Goal: Task Accomplishment & Management: Use online tool/utility

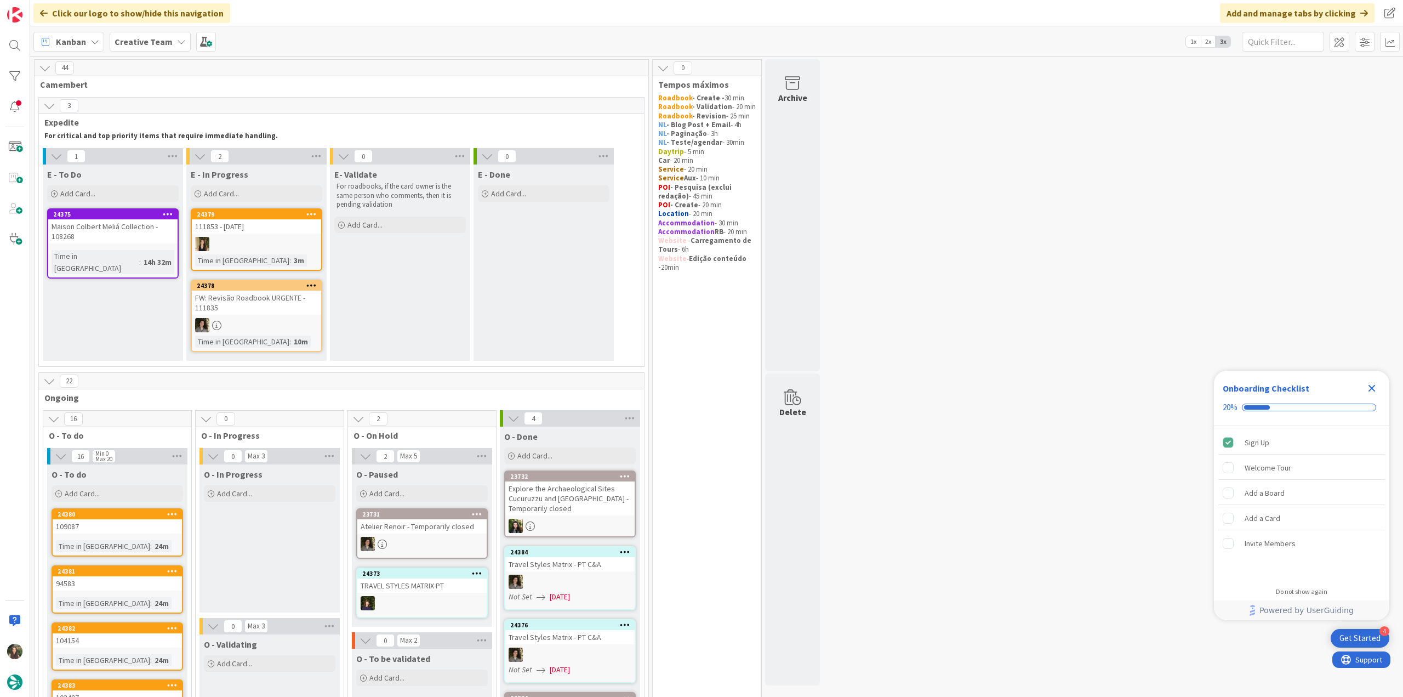
click at [1371, 387] on icon "Close Checklist" at bounding box center [1371, 388] width 7 height 7
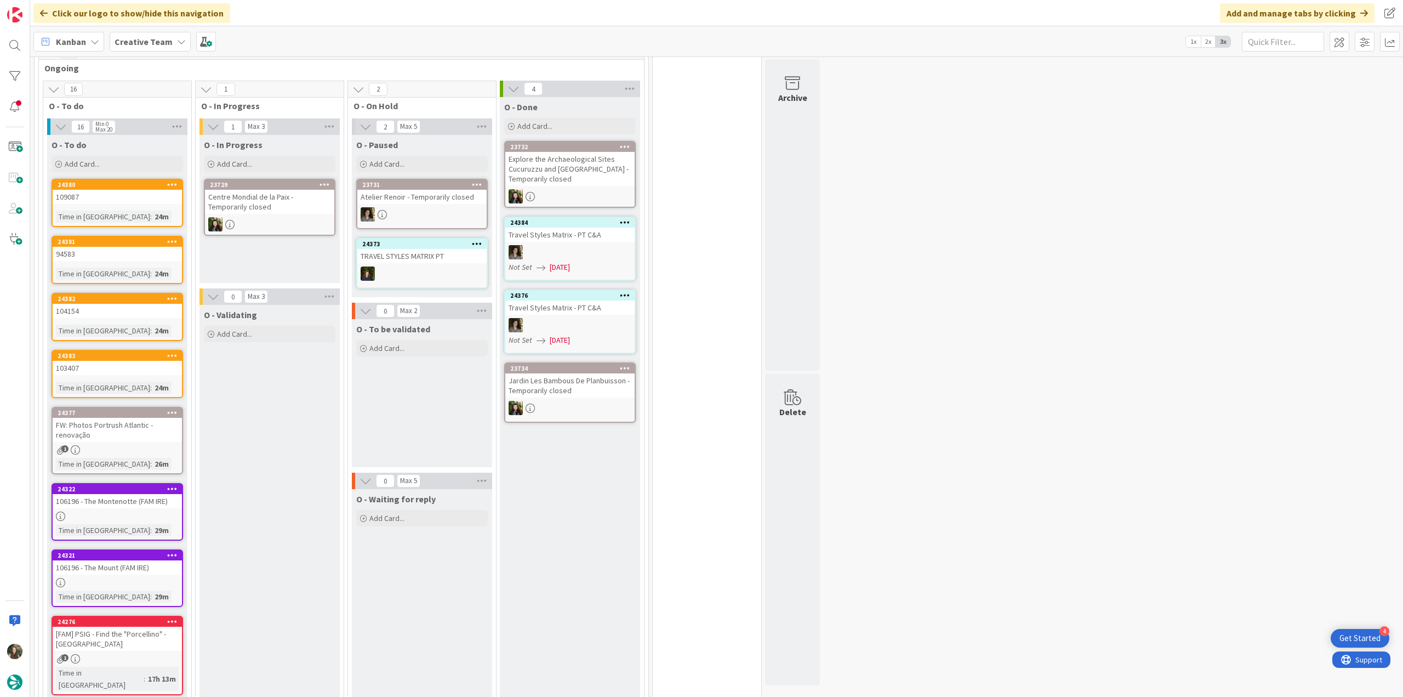
scroll to position [219, 0]
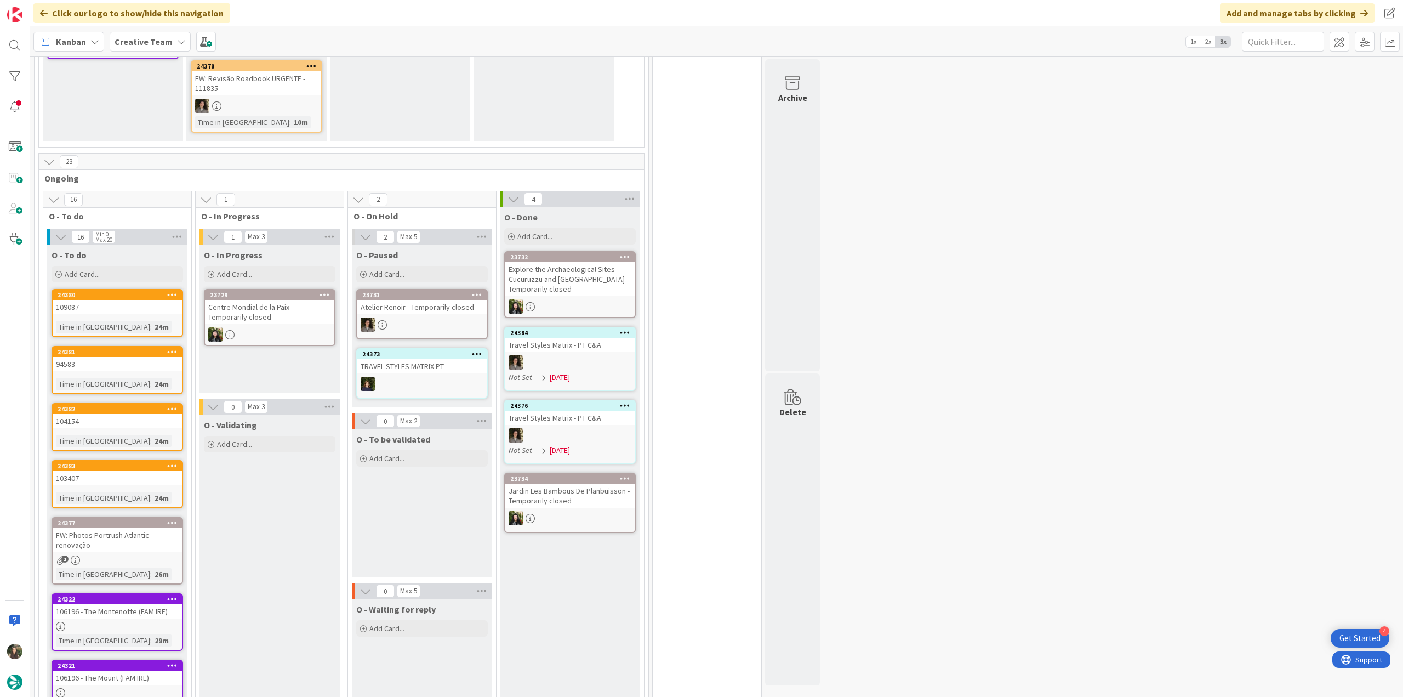
click at [147, 322] on div "Time in Column : 24m" at bounding box center [117, 327] width 123 height 12
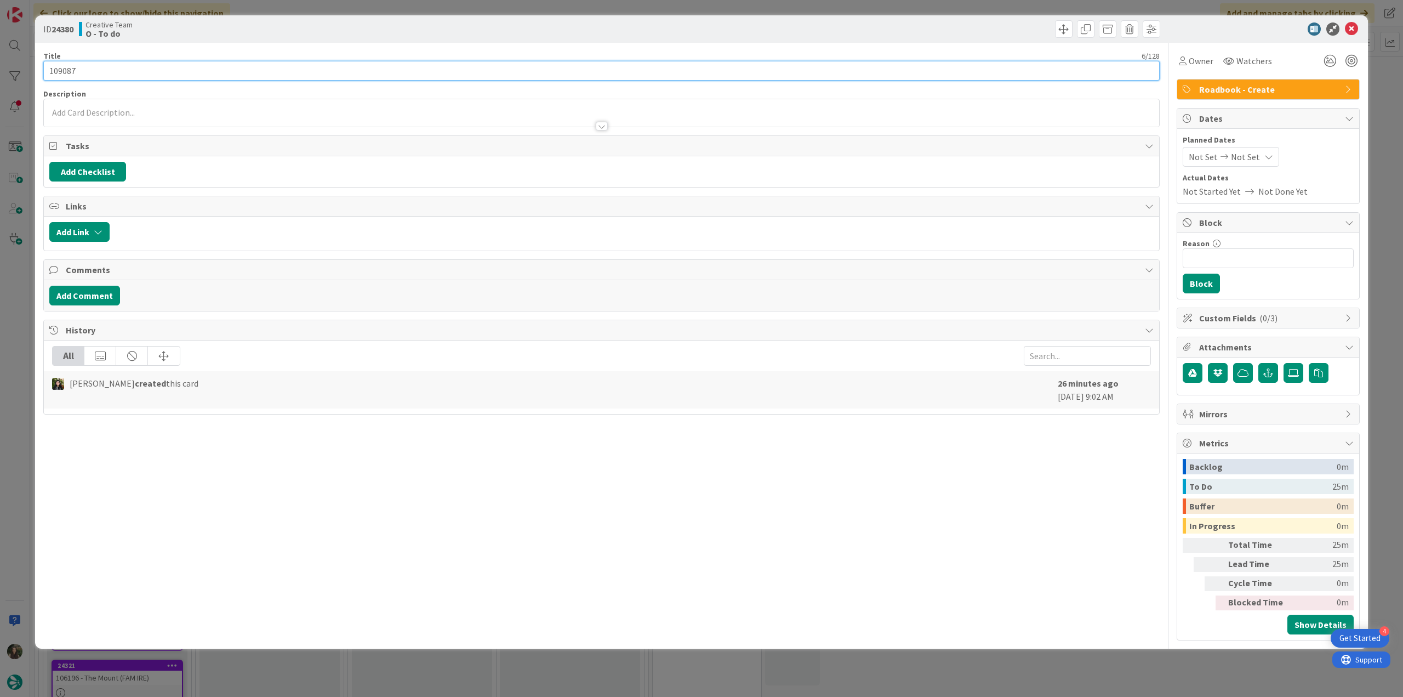
click at [65, 71] on input "109087" at bounding box center [601, 71] width 1116 height 20
click at [1190, 62] on span "Owner" at bounding box center [1201, 60] width 25 height 13
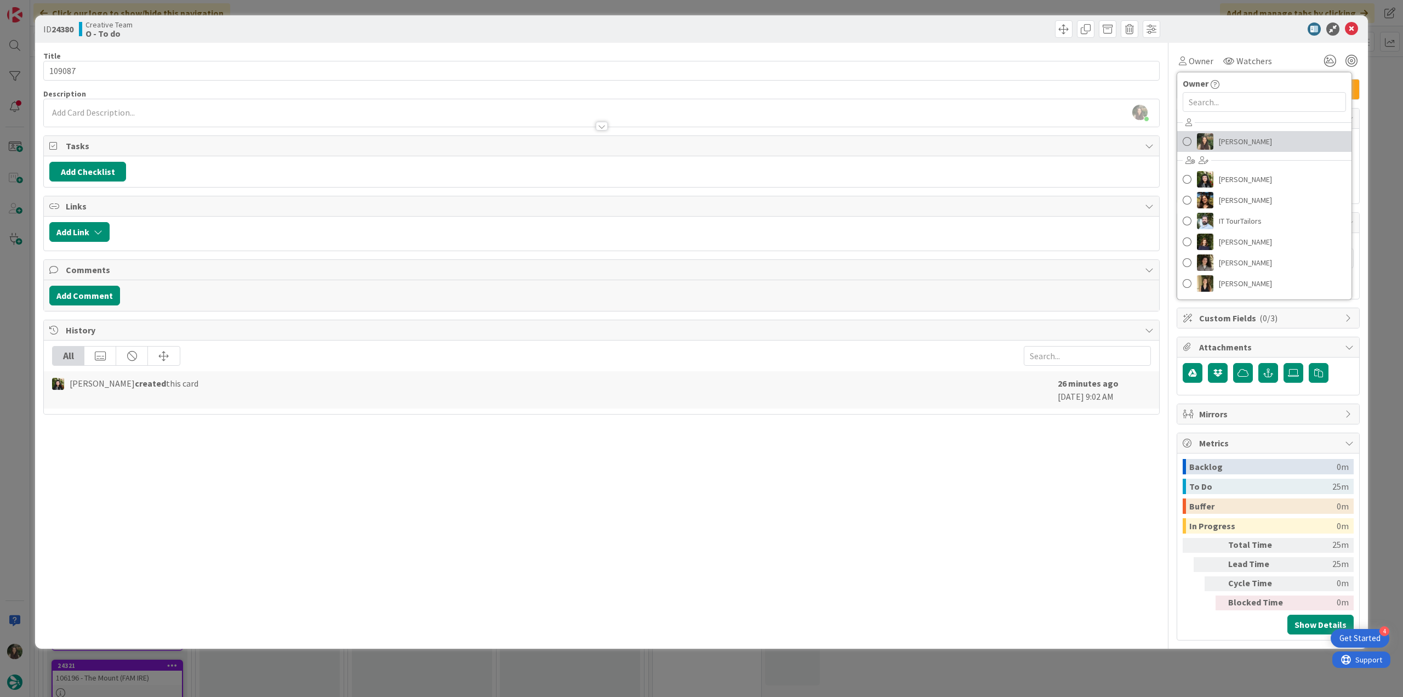
drag, startPoint x: 1225, startPoint y: 141, endPoint x: 1247, endPoint y: 140, distance: 21.4
click at [1225, 141] on span "[PERSON_NAME]" at bounding box center [1245, 141] width 53 height 16
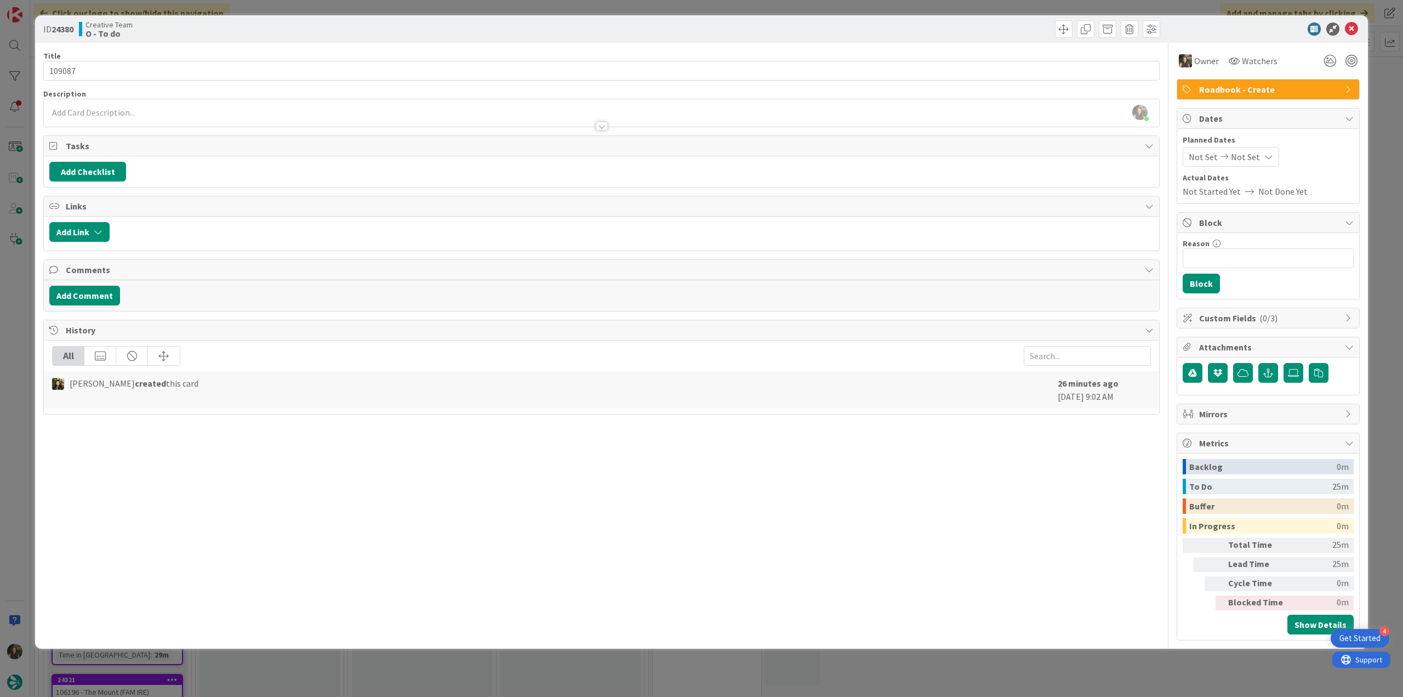
click at [1379, 78] on div "ID 24380 Creative Team O - To do Title 6 / 128 109087 Description [PERSON_NAME]…" at bounding box center [701, 348] width 1403 height 697
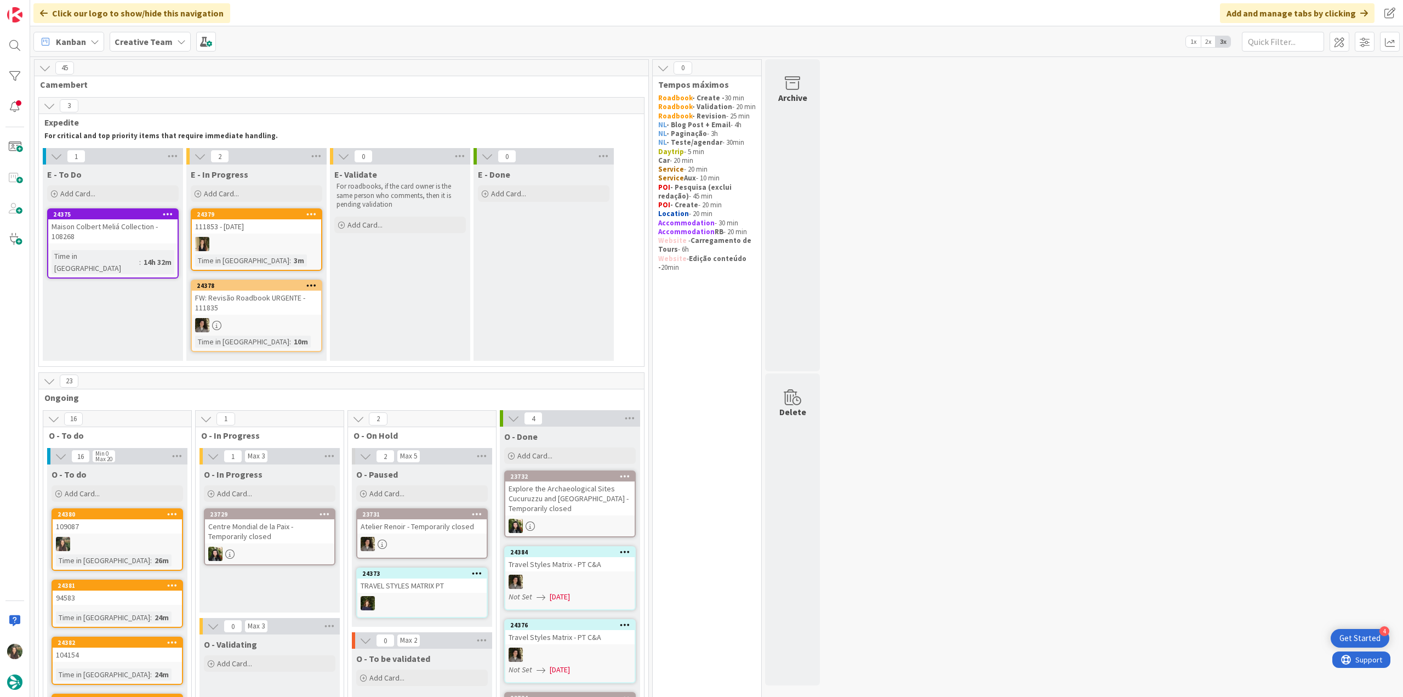
click at [133, 237] on div "Maison Colbert Meliá Collection - 108268" at bounding box center [112, 231] width 129 height 24
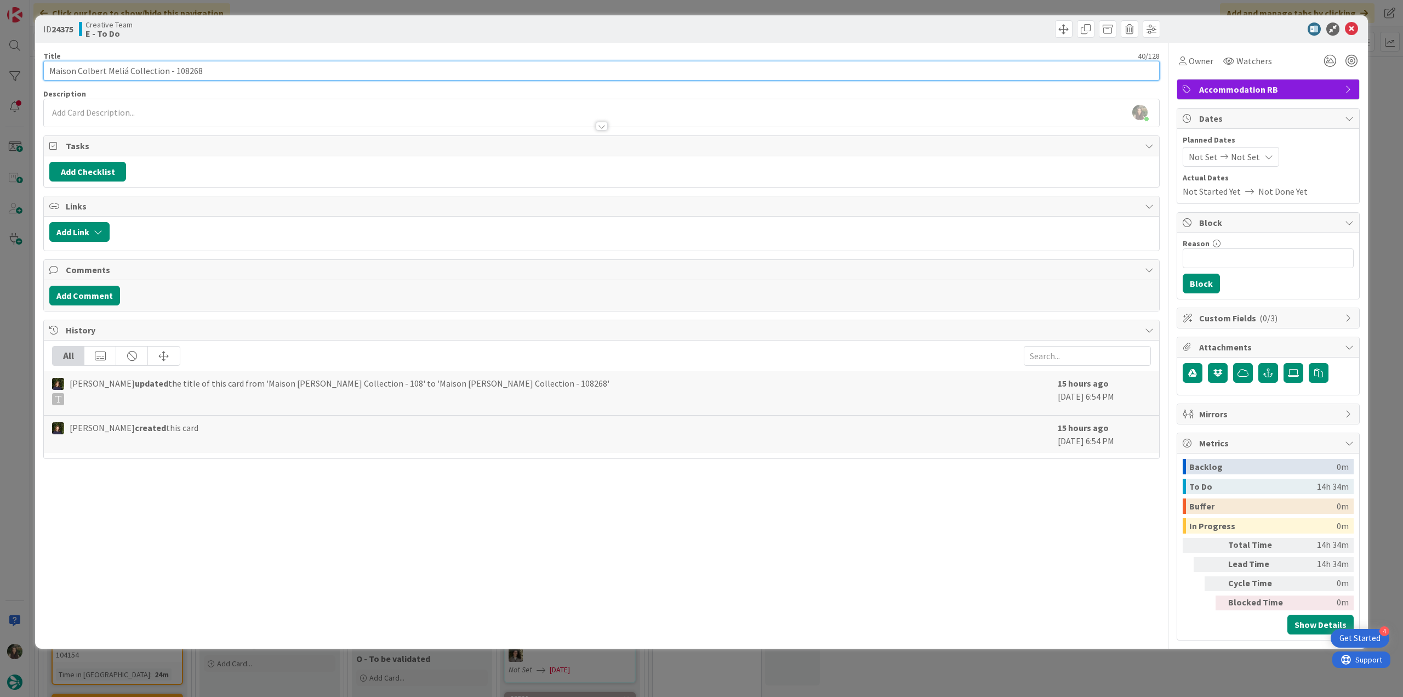
drag, startPoint x: 48, startPoint y: 72, endPoint x: 161, endPoint y: 71, distance: 112.9
click at [161, 71] on input "Maison Colbert Meliá Collection - 108268" at bounding box center [601, 71] width 1116 height 20
click at [27, 317] on div "ID 24375 Creative Team E - To Do Title 40 / 128 Maison [PERSON_NAME] Collection…" at bounding box center [701, 348] width 1403 height 697
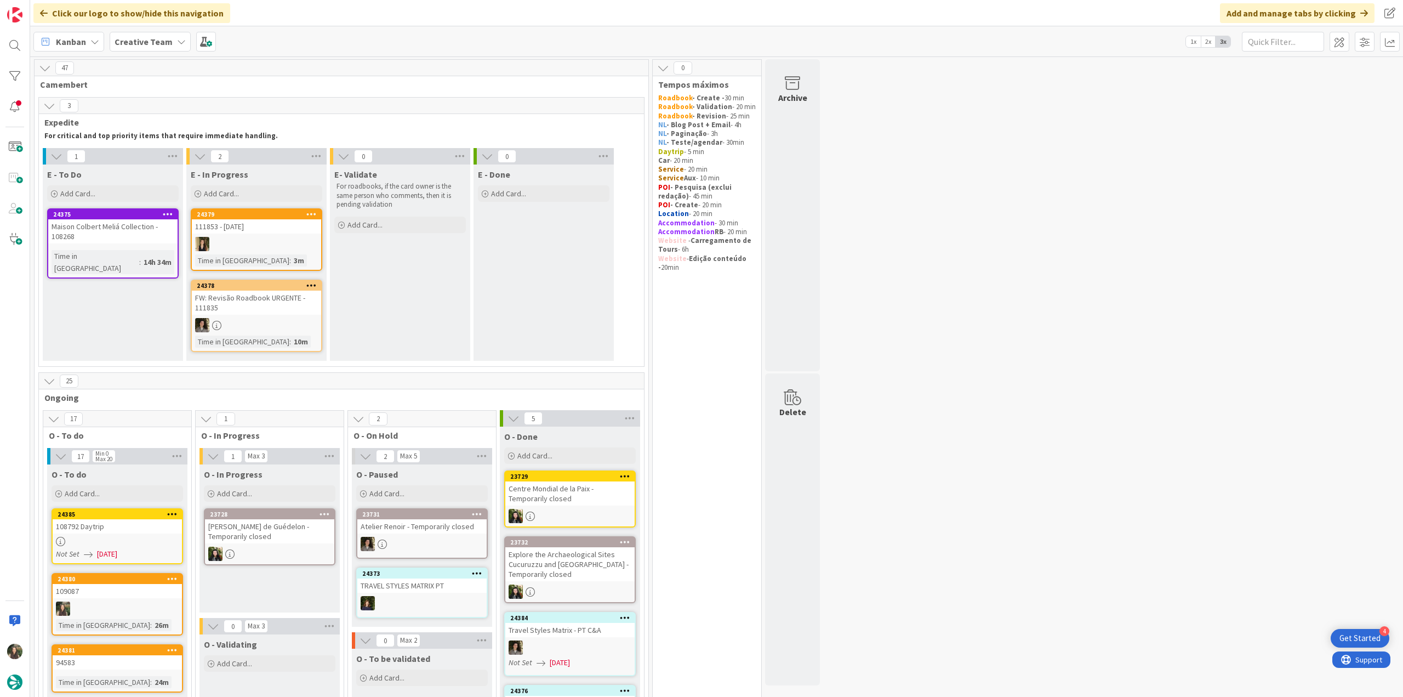
scroll to position [219, 0]
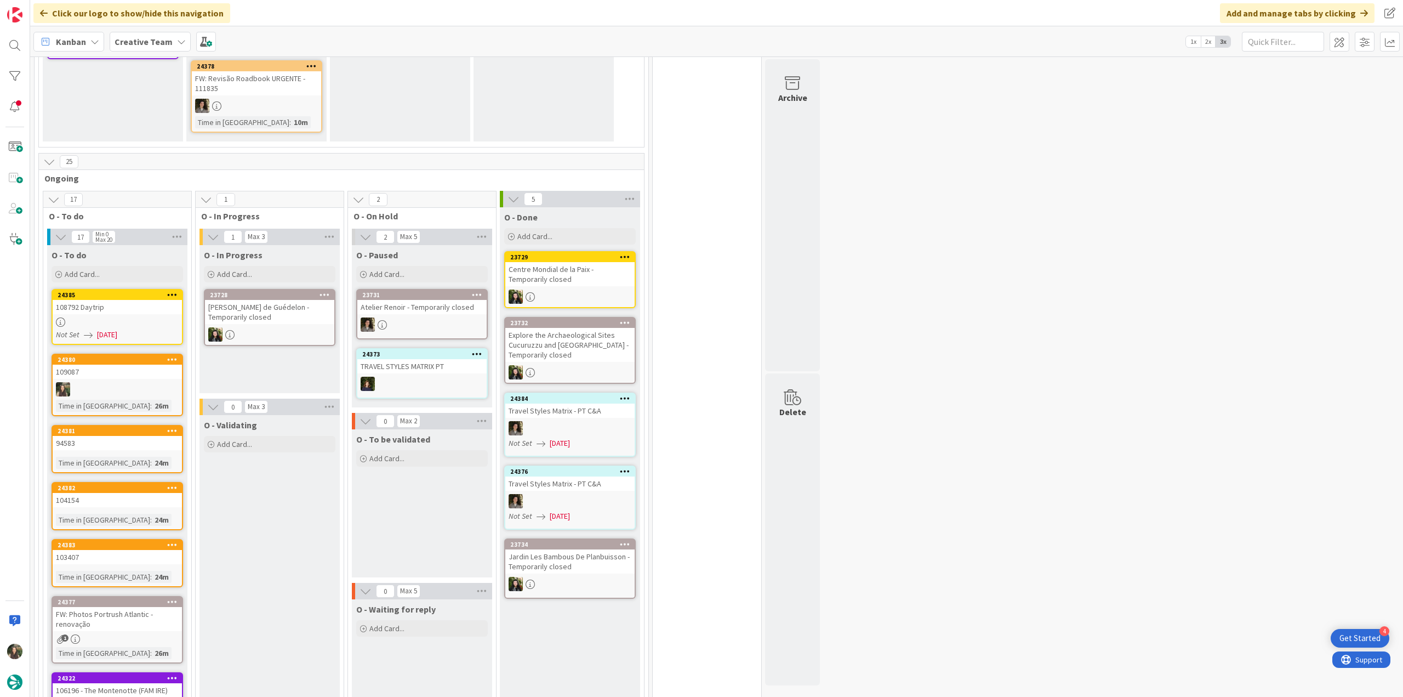
click at [134, 307] on div "108792 Daytrip" at bounding box center [117, 307] width 129 height 14
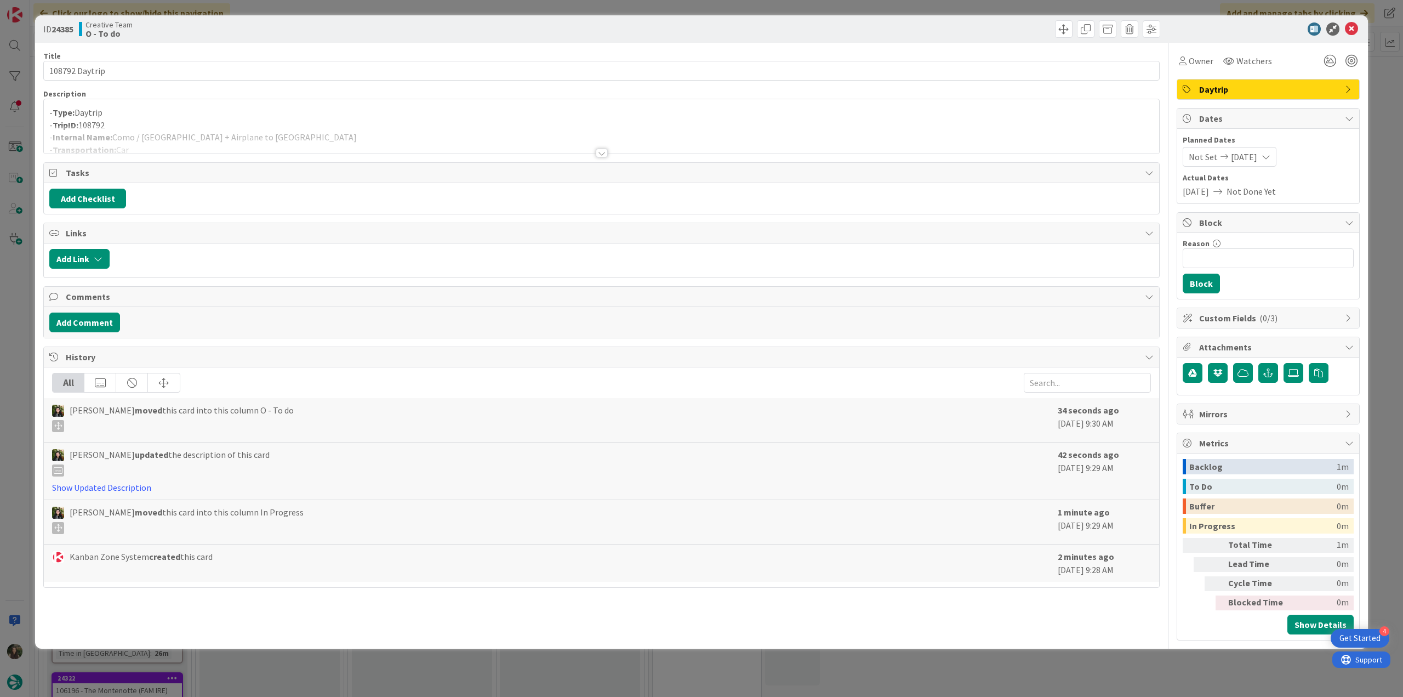
click at [269, 139] on div at bounding box center [601, 139] width 1115 height 28
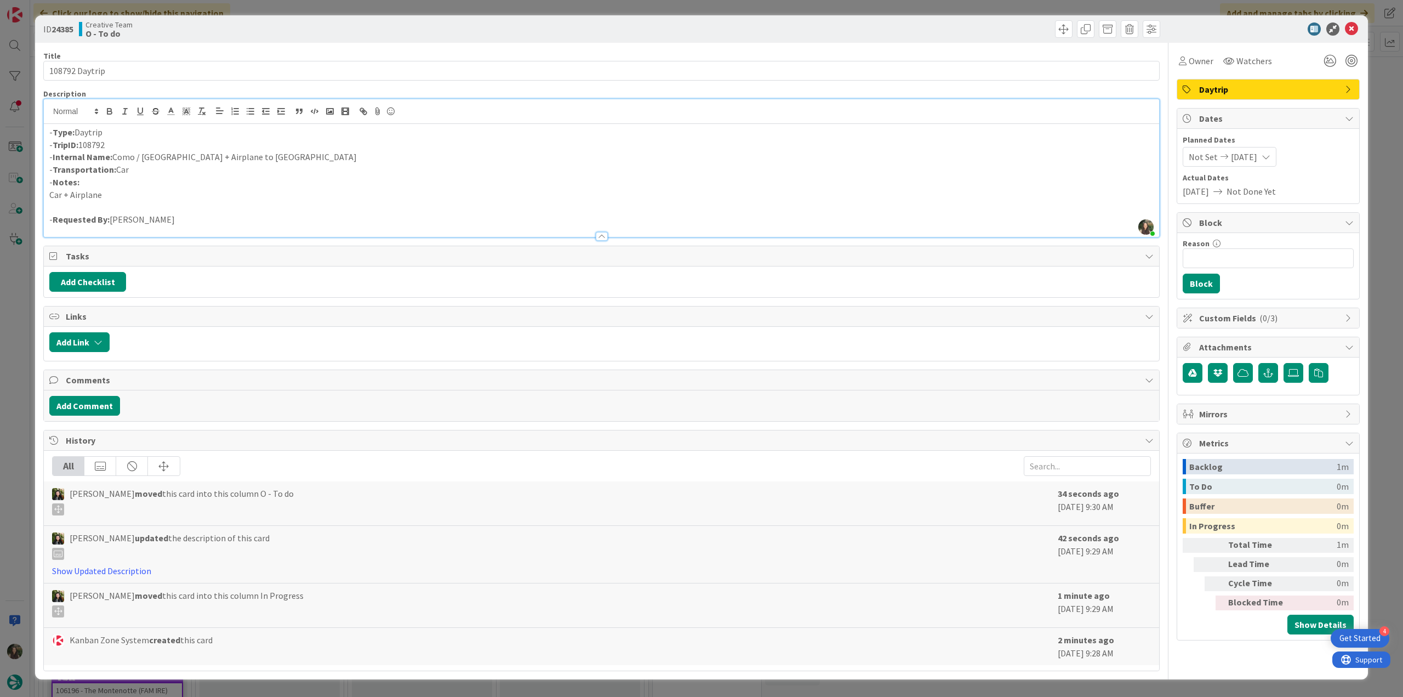
click at [12, 323] on div "ID 24385 Creative Team O - To do Title 14 / 128 108792 Daytrip Description [PER…" at bounding box center [701, 348] width 1403 height 697
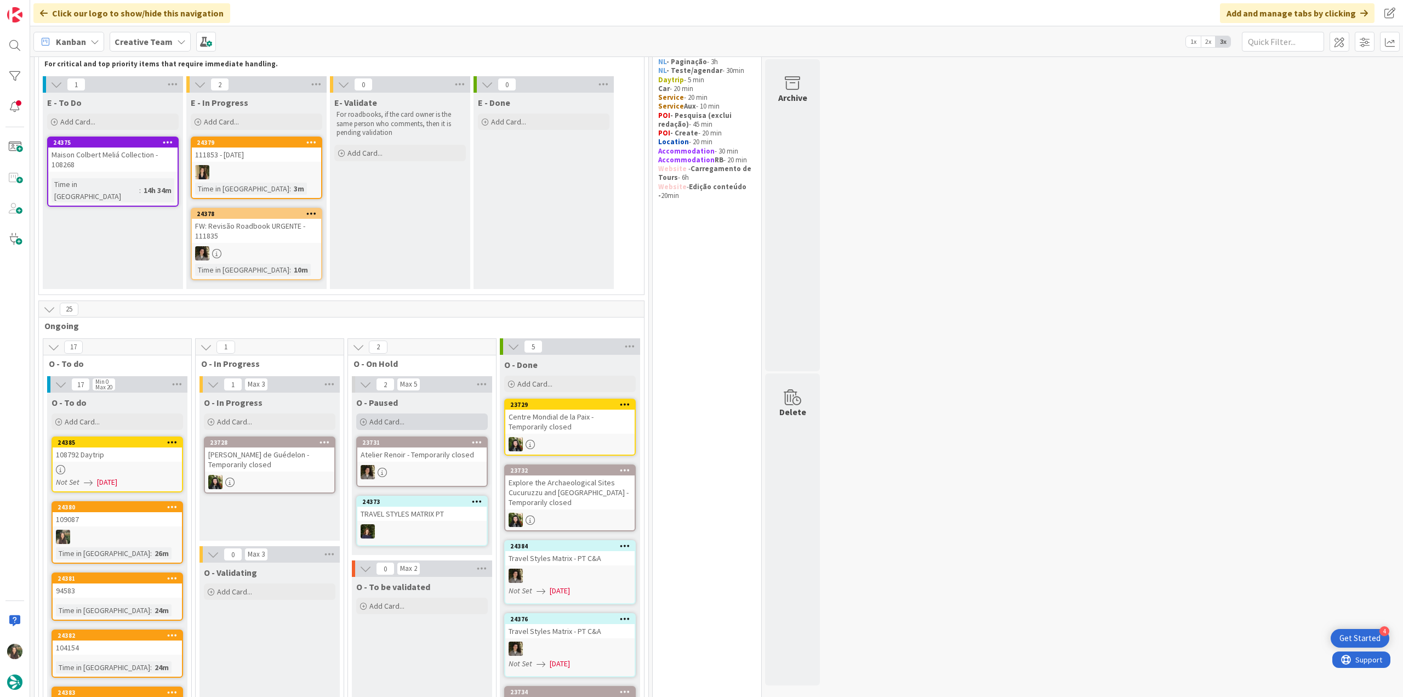
scroll to position [164, 0]
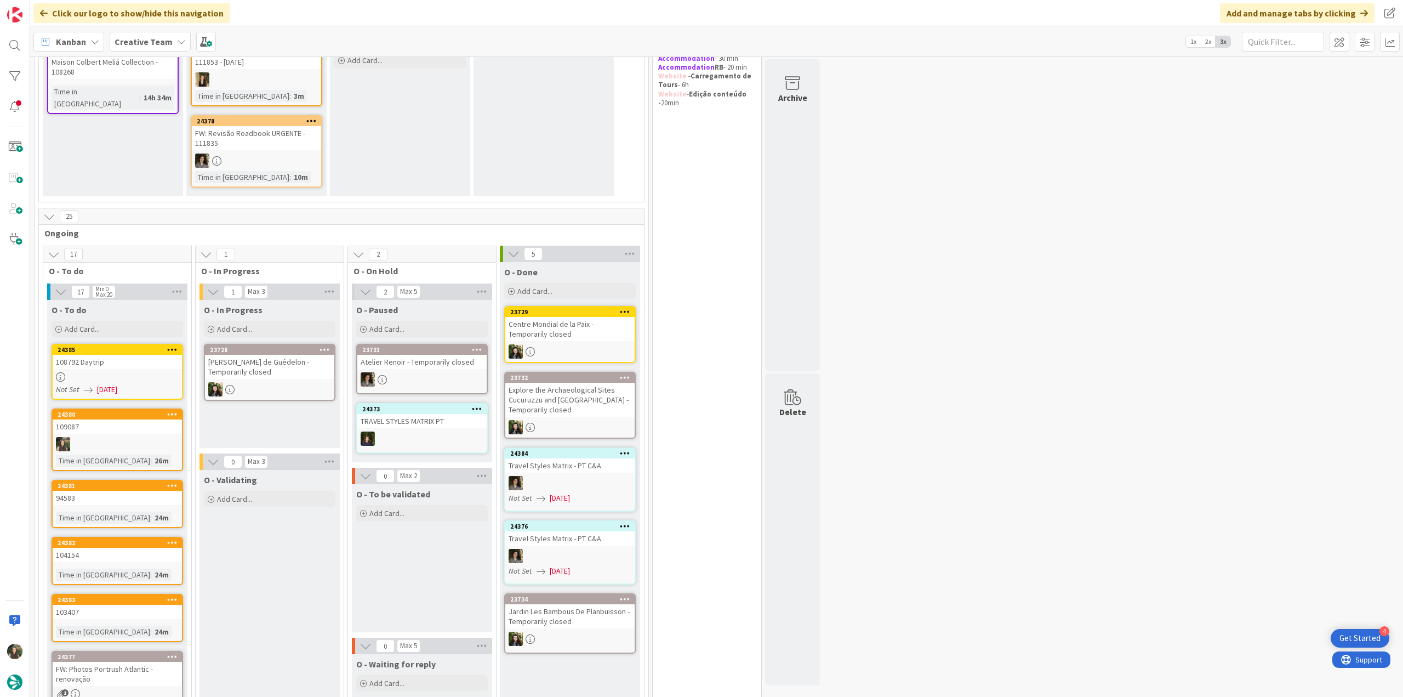
click at [160, 369] on div "108792 Daytrip" at bounding box center [117, 362] width 129 height 14
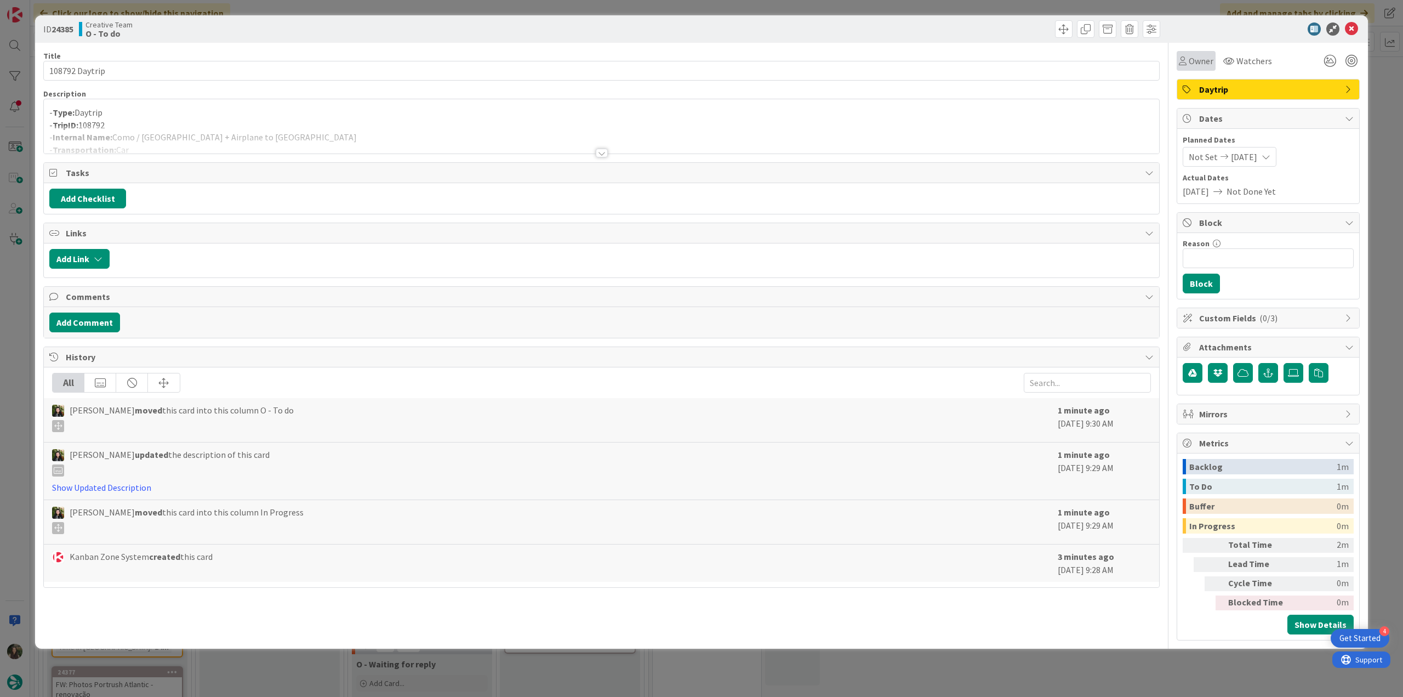
click at [1194, 62] on span "Owner" at bounding box center [1201, 60] width 25 height 13
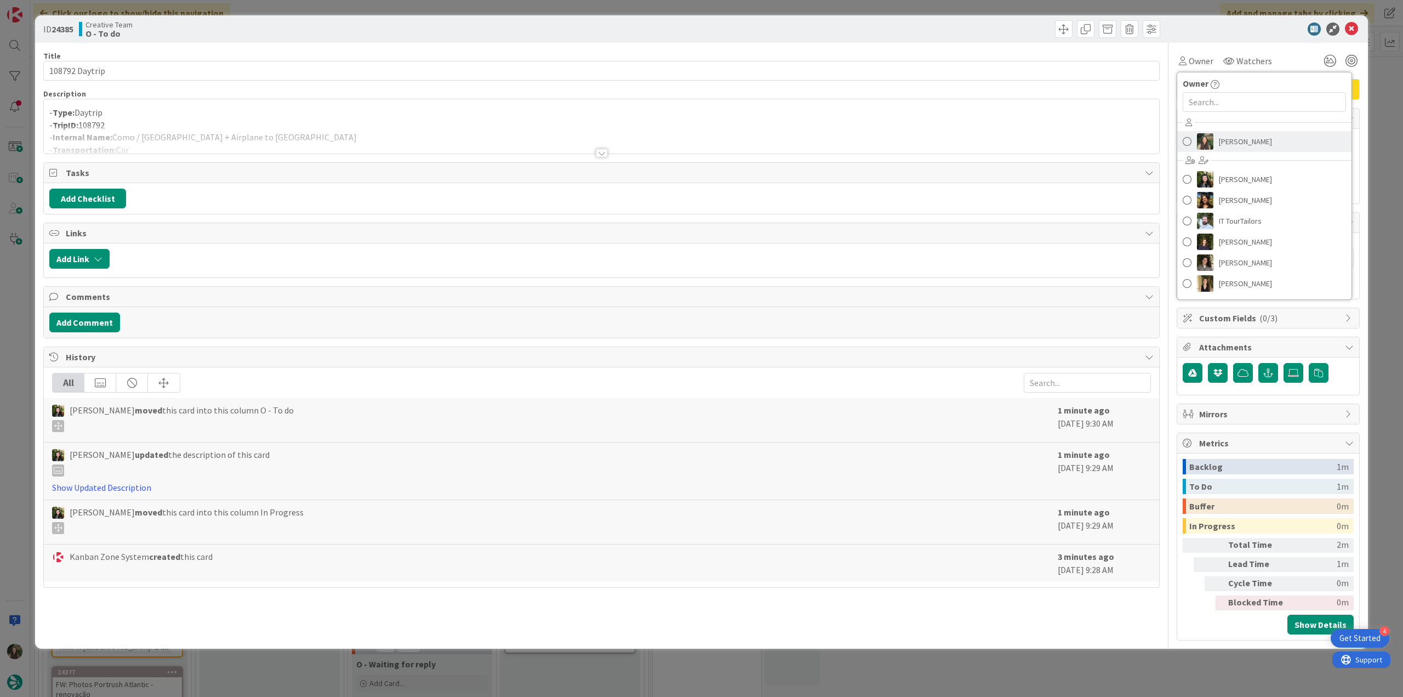
click at [1225, 142] on span "[PERSON_NAME]" at bounding box center [1245, 141] width 53 height 16
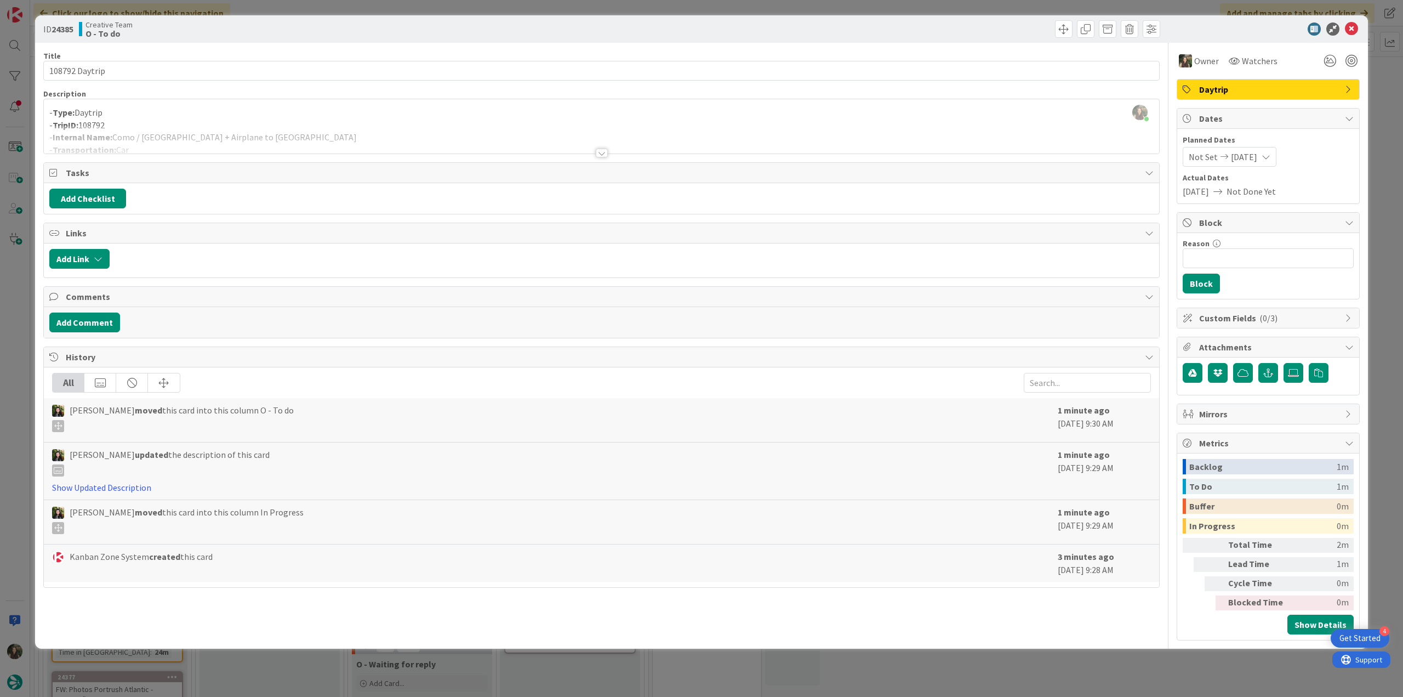
click at [1382, 71] on div "ID 24385 Creative Team O - To do Title 14 / 128 108792 Daytrip Description [PER…" at bounding box center [701, 348] width 1403 height 697
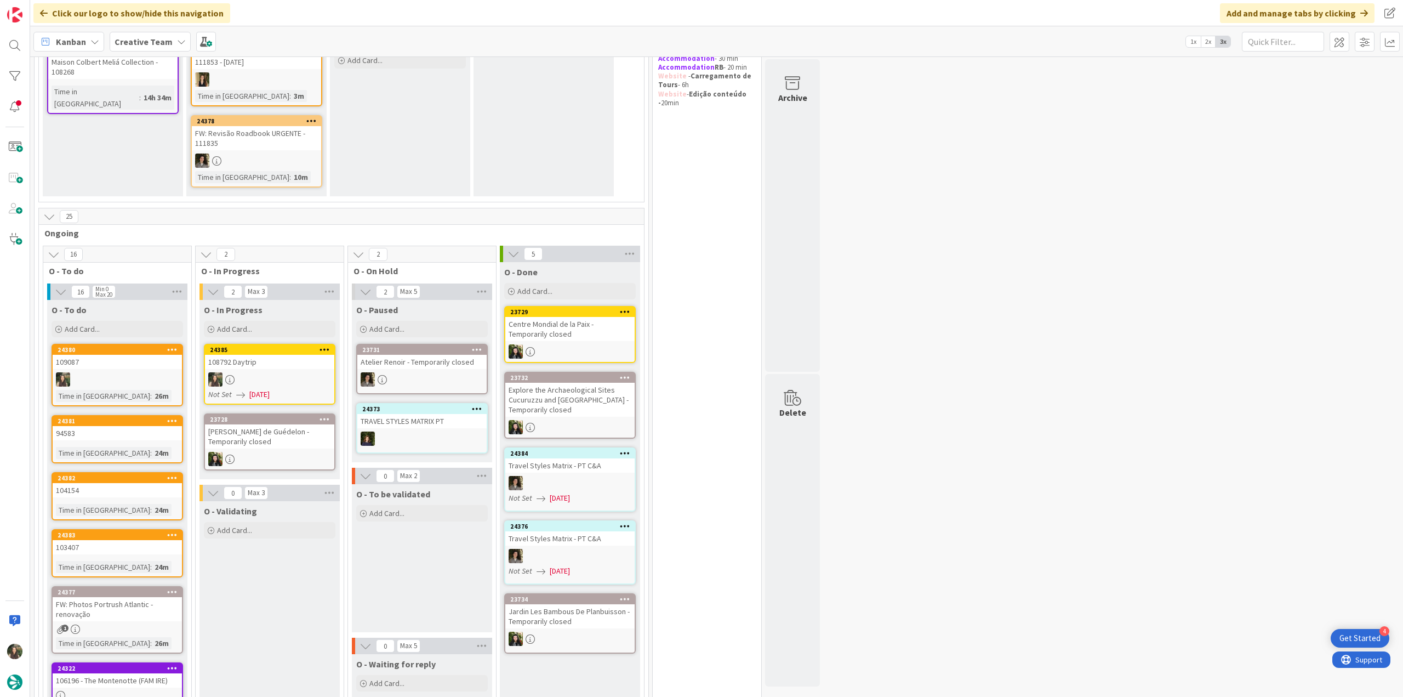
click at [265, 379] on div at bounding box center [269, 379] width 129 height 14
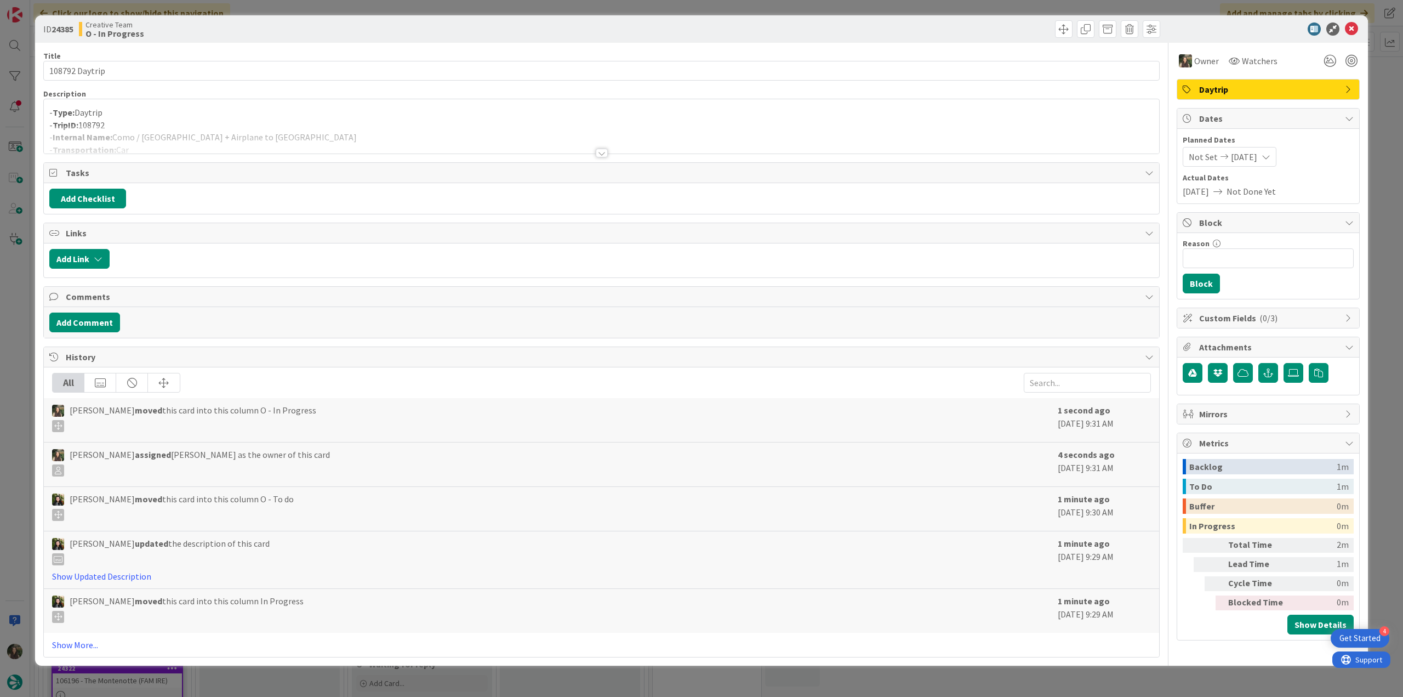
click at [225, 137] on div at bounding box center [601, 139] width 1115 height 28
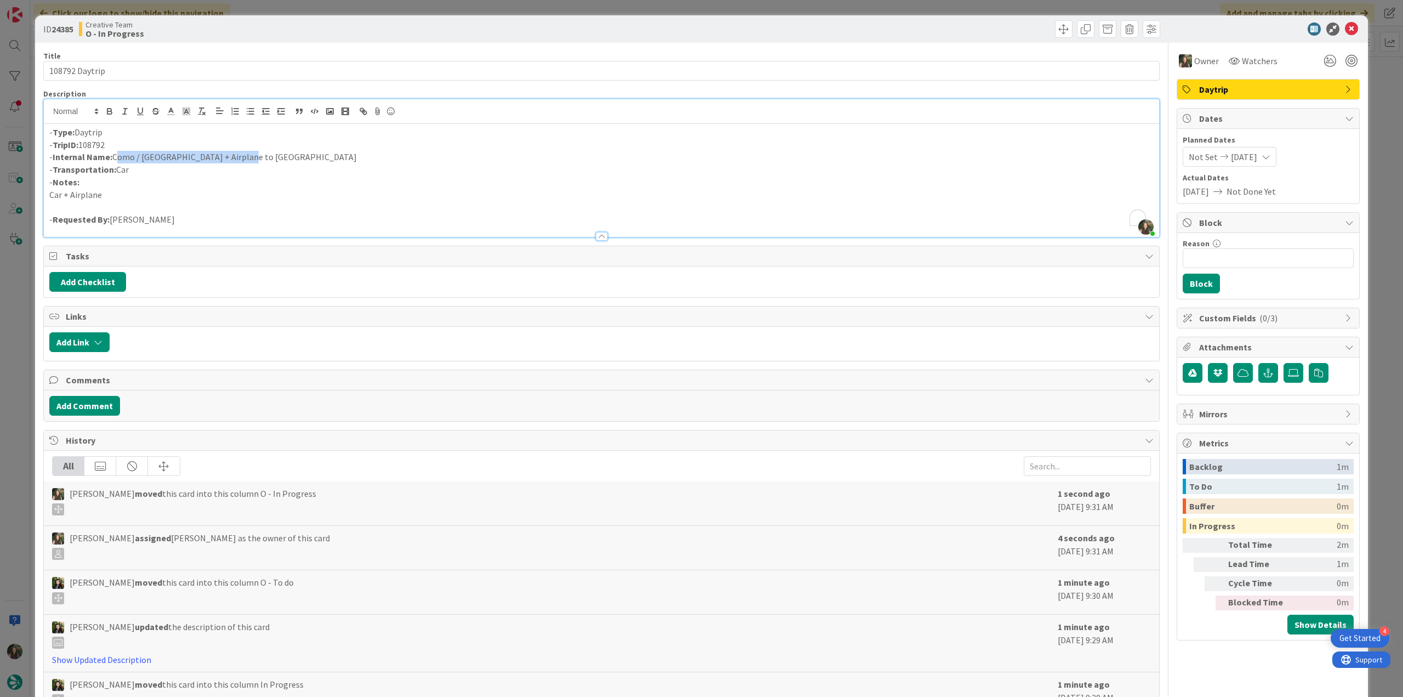
drag, startPoint x: 246, startPoint y: 157, endPoint x: 114, endPoint y: 157, distance: 131.5
click at [114, 157] on p "- Internal Name: [GEOGRAPHIC_DATA] / [GEOGRAPHIC_DATA] + Airplane to [GEOGRAPHI…" at bounding box center [601, 157] width 1104 height 13
copy p "Como / [GEOGRAPHIC_DATA] + Airplane to [GEOGRAPHIC_DATA]"
drag, startPoint x: 63, startPoint y: 71, endPoint x: 30, endPoint y: 75, distance: 33.6
click at [28, 72] on div "ID 24385 Creative Team O - In Progress Title 14 / 128 108792 Daytrip Descriptio…" at bounding box center [701, 348] width 1403 height 697
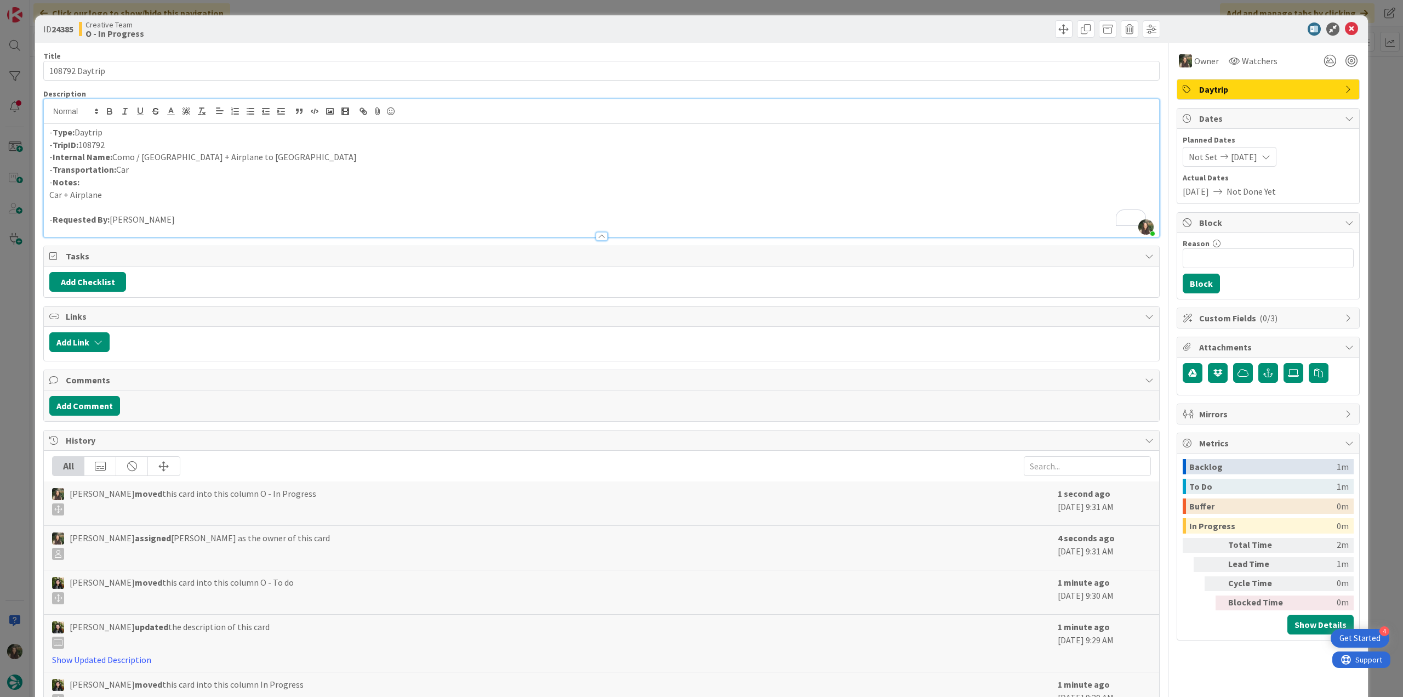
click at [23, 289] on div "ID 24385 Creative Team O - In Progress Title 14 / 128 108792 Daytrip Descriptio…" at bounding box center [701, 348] width 1403 height 697
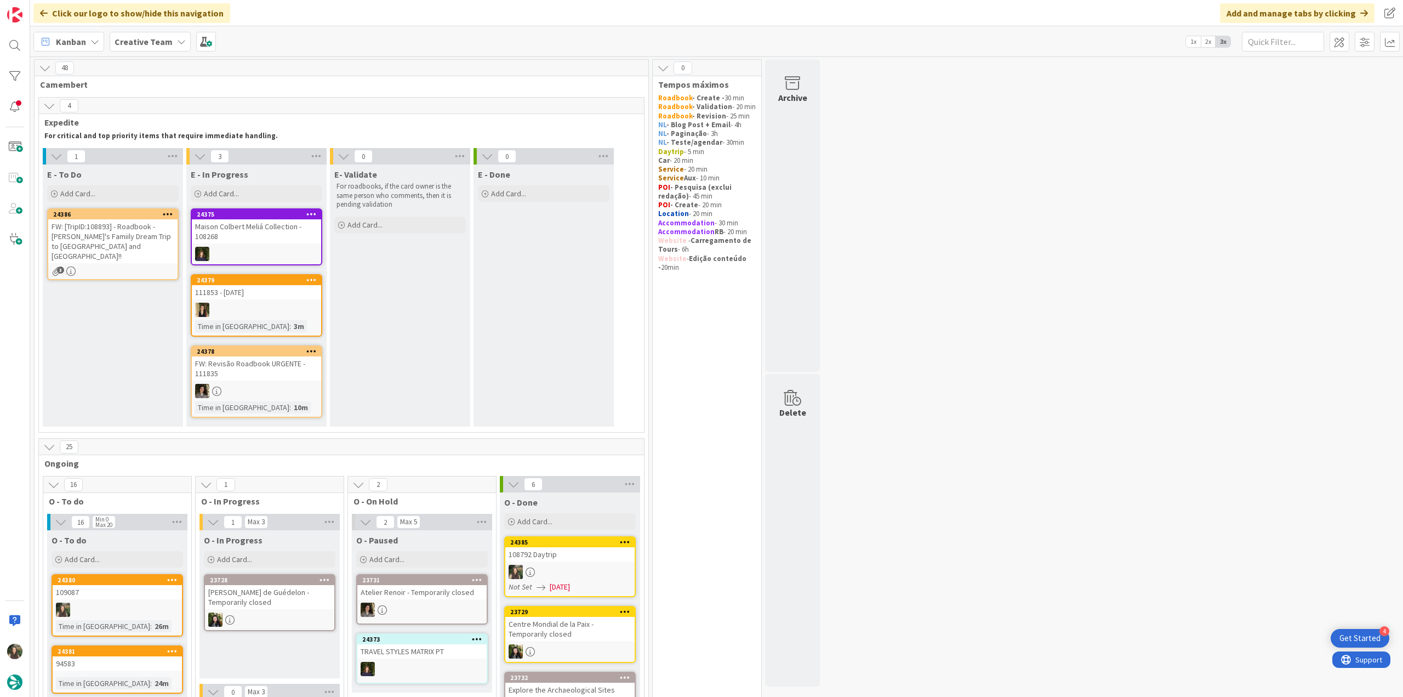
click at [145, 254] on div "24386 FW: [TripID:108893] - Roadbook - [PERSON_NAME]'s Famiily Dream Trip to [G…" at bounding box center [113, 244] width 132 height 72
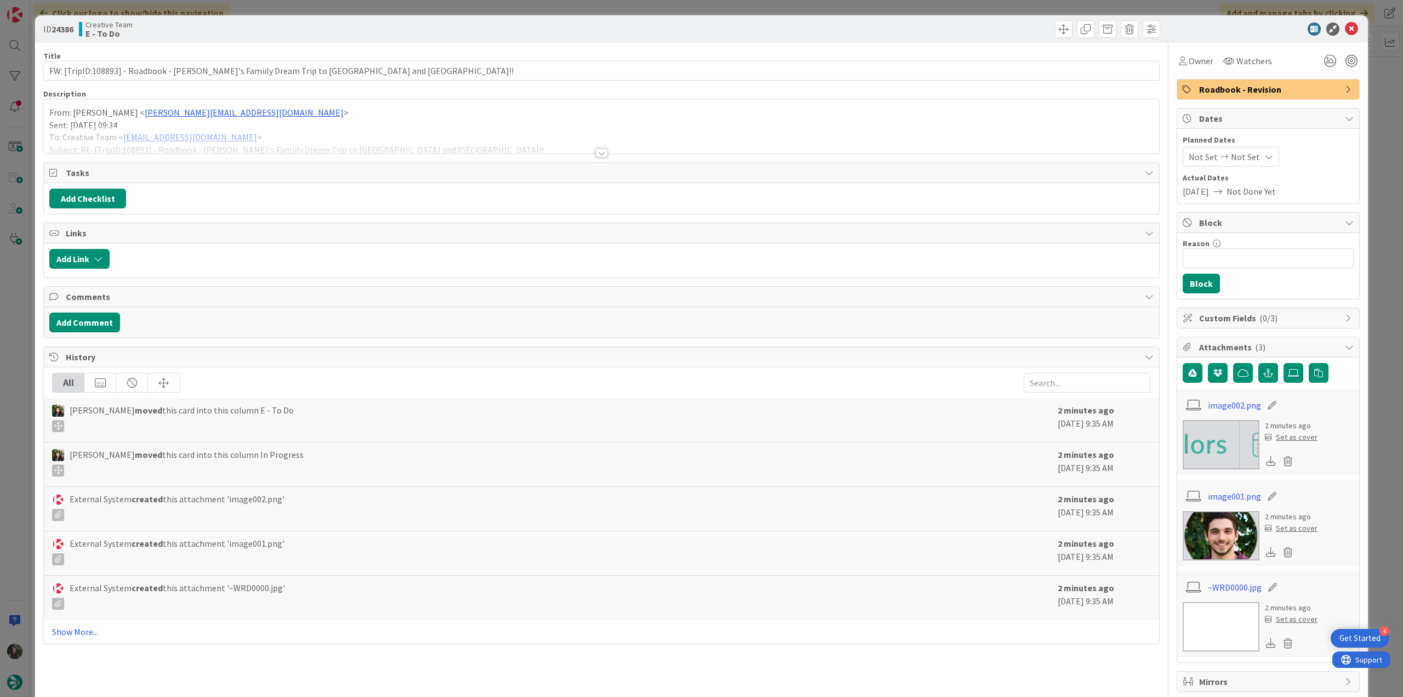
click at [287, 124] on p "Sent: [DATE] 09:34" at bounding box center [601, 125] width 1104 height 13
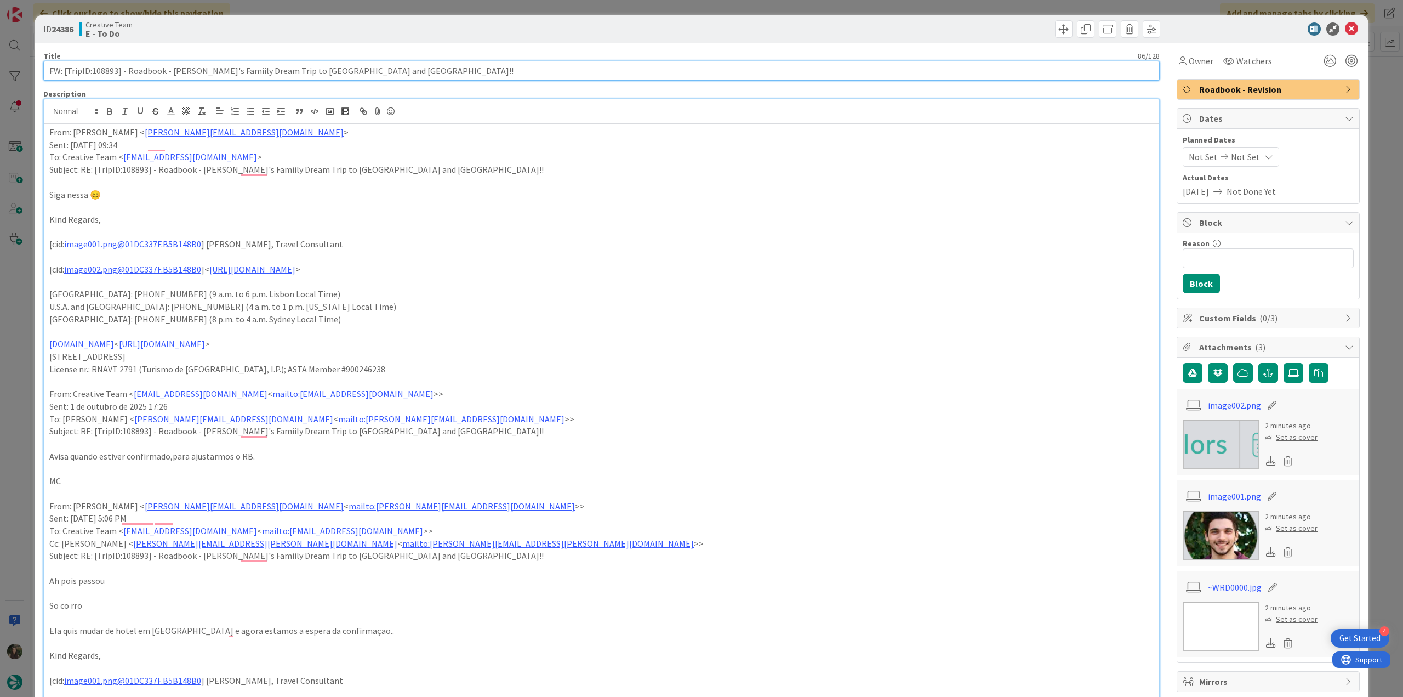
click at [99, 67] on input "FW: [TripID:108893] - Roadbook - [PERSON_NAME]'s Famiily Dream Trip to [GEOGRAP…" at bounding box center [601, 71] width 1116 height 20
click at [1199, 62] on span "Owner" at bounding box center [1201, 60] width 25 height 13
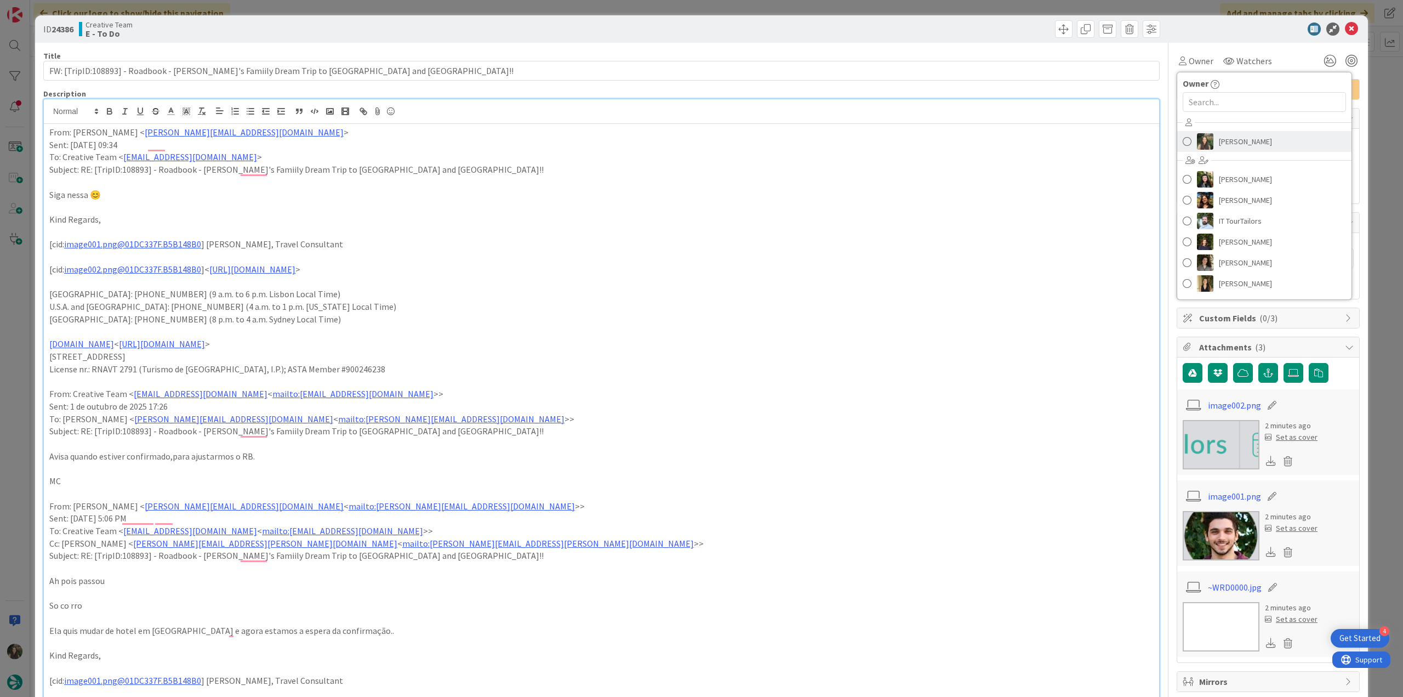
click at [1229, 142] on span "[PERSON_NAME]" at bounding box center [1245, 141] width 53 height 16
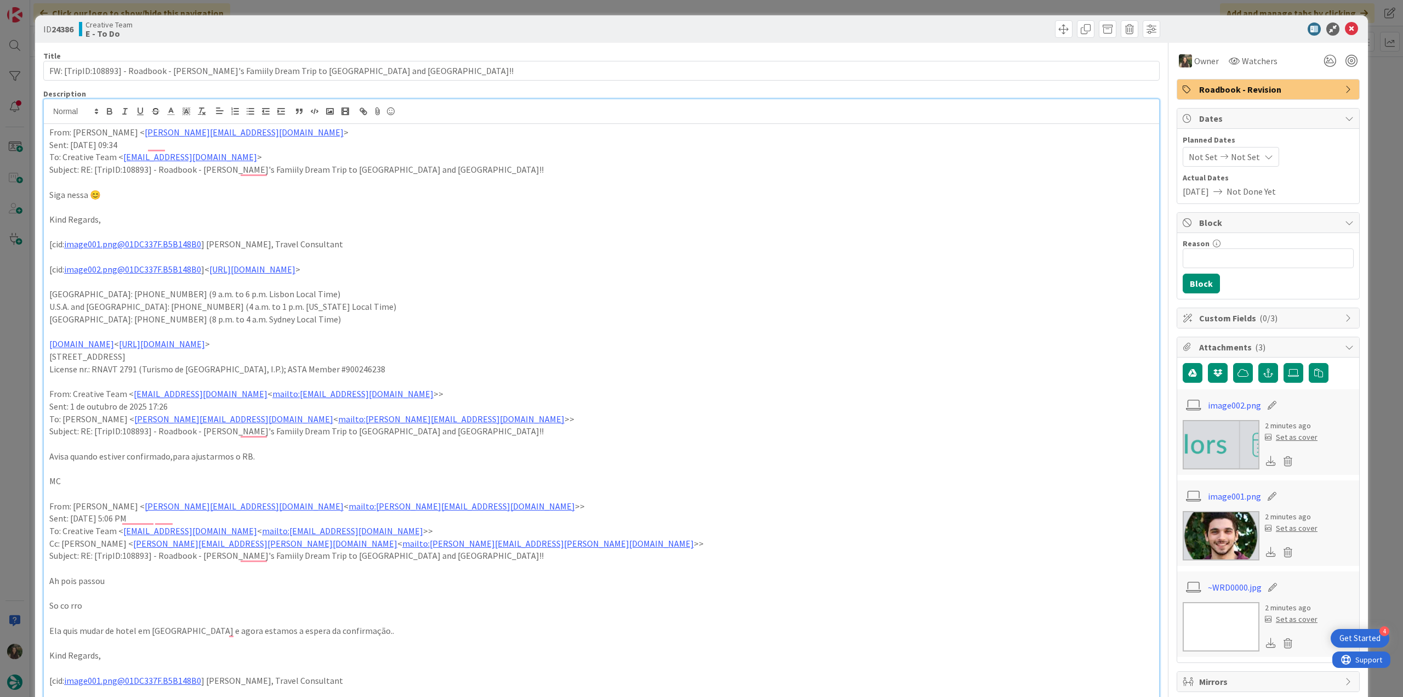
click at [1376, 76] on div "ID 24386 Creative Team E - To Do Title 86 / 128 FW: [TripID:108893] - Roadbook …" at bounding box center [701, 348] width 1403 height 697
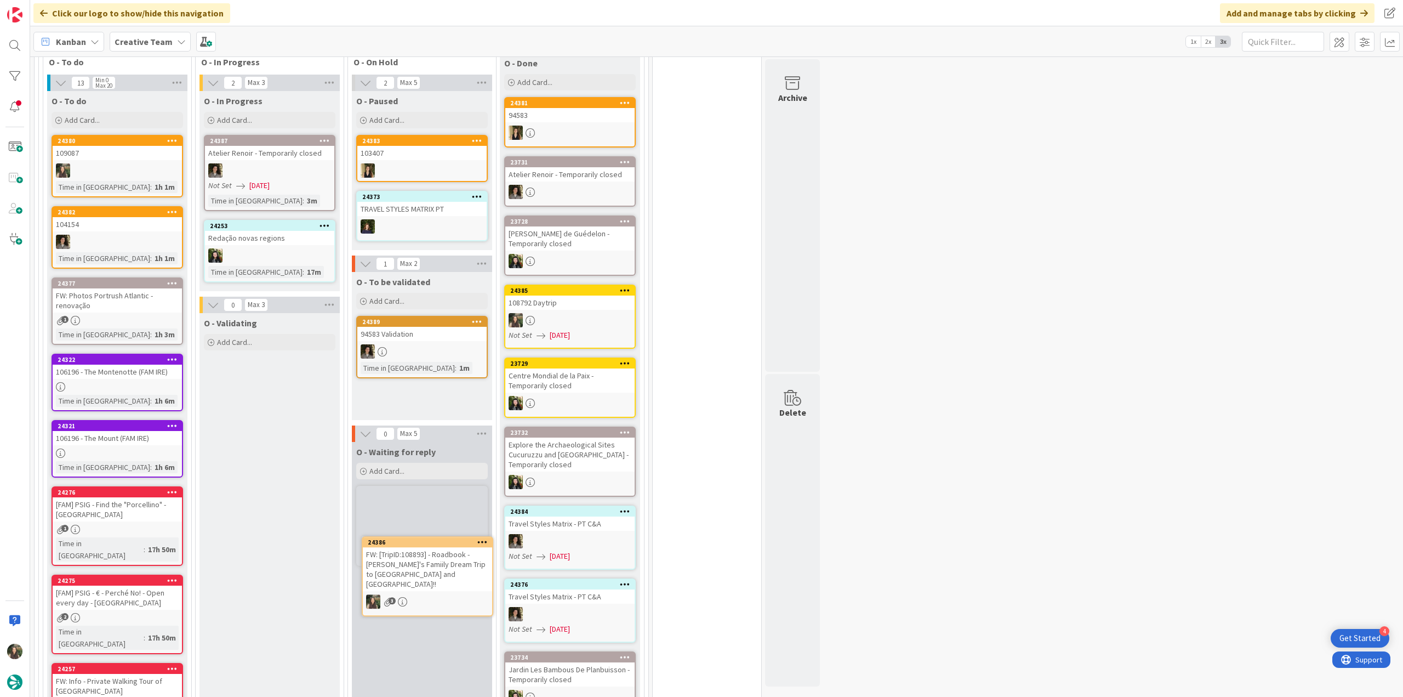
scroll to position [420, 0]
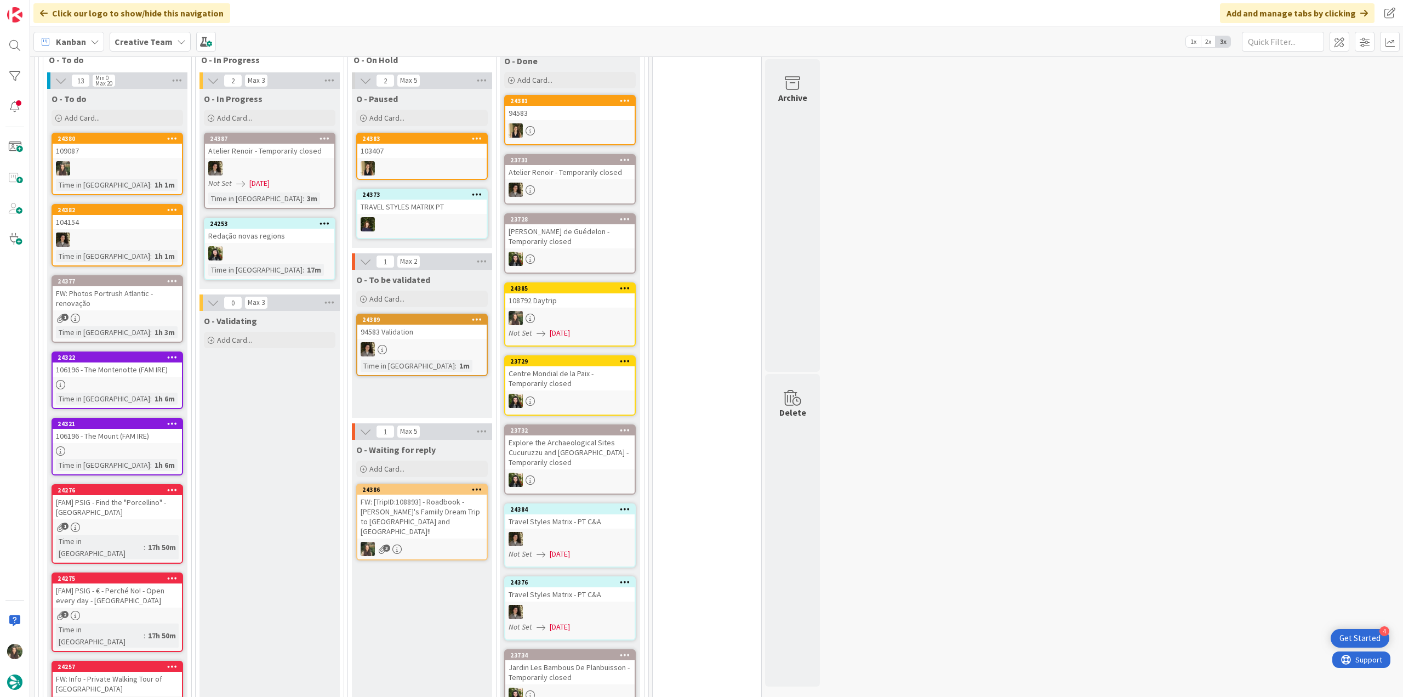
click at [444, 530] on div "24386 FW: [TripID:108893] - Roadbook - [PERSON_NAME]'s Famiily Dream Trip to [G…" at bounding box center [422, 521] width 132 height 77
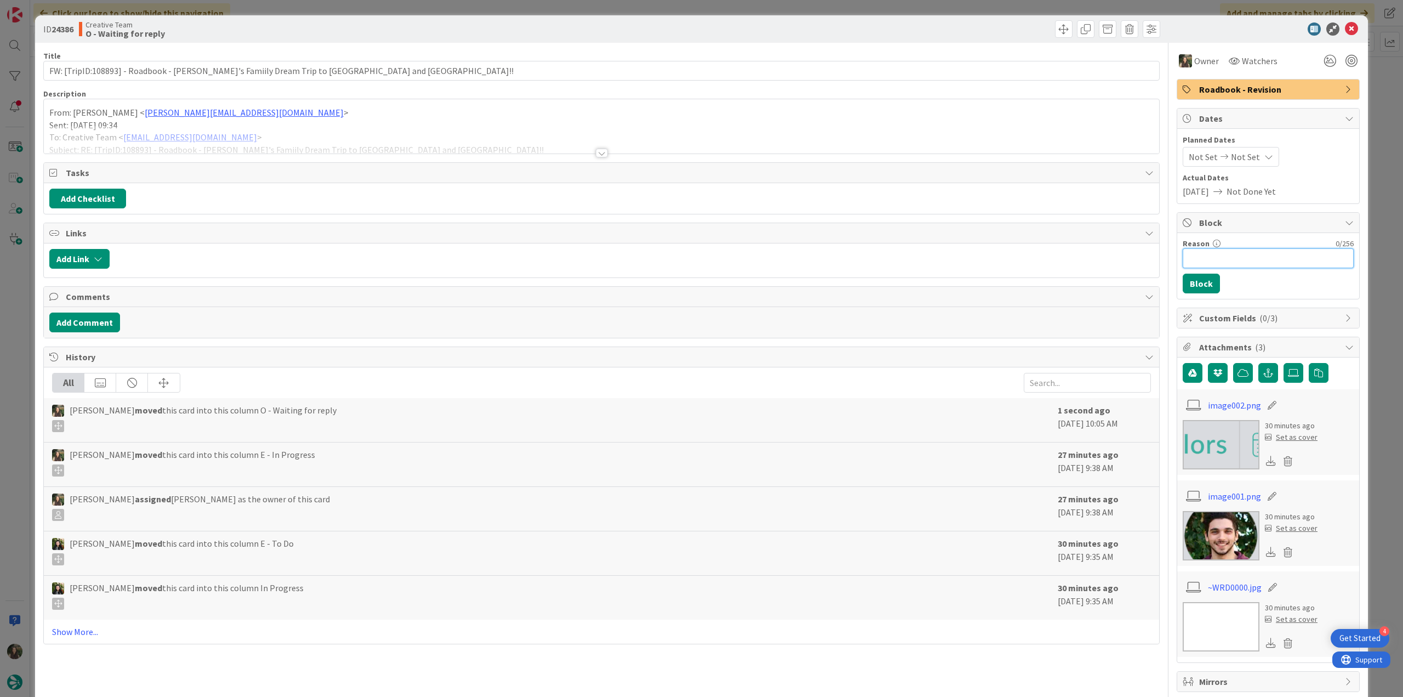
click at [1220, 266] on input "Reason" at bounding box center [1268, 258] width 171 height 20
type input "falta aprv. proc. para criar train tickets"
click at [1193, 287] on button "Block" at bounding box center [1201, 283] width 37 height 20
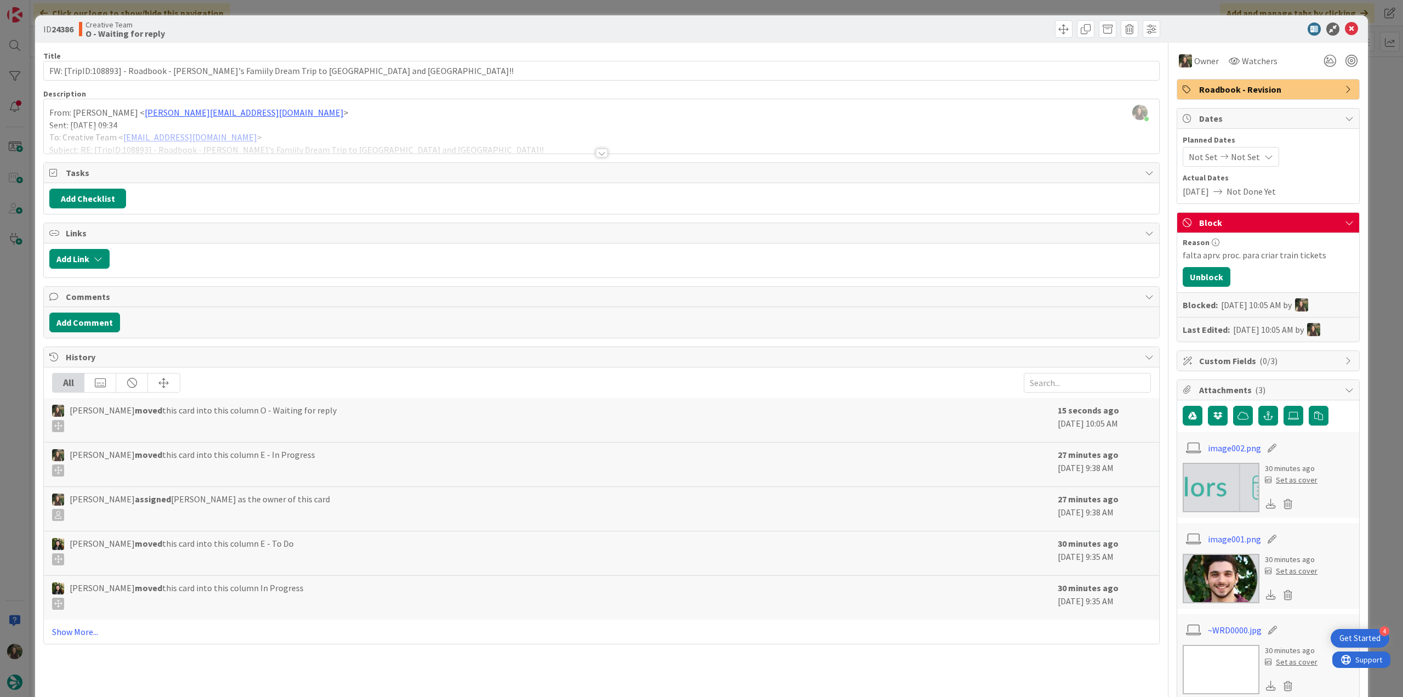
click at [1370, 235] on div "ID 24386 Creative Team O - Waiting for reply Title 86 / 128 FW: [TripID:108893]…" at bounding box center [701, 348] width 1403 height 697
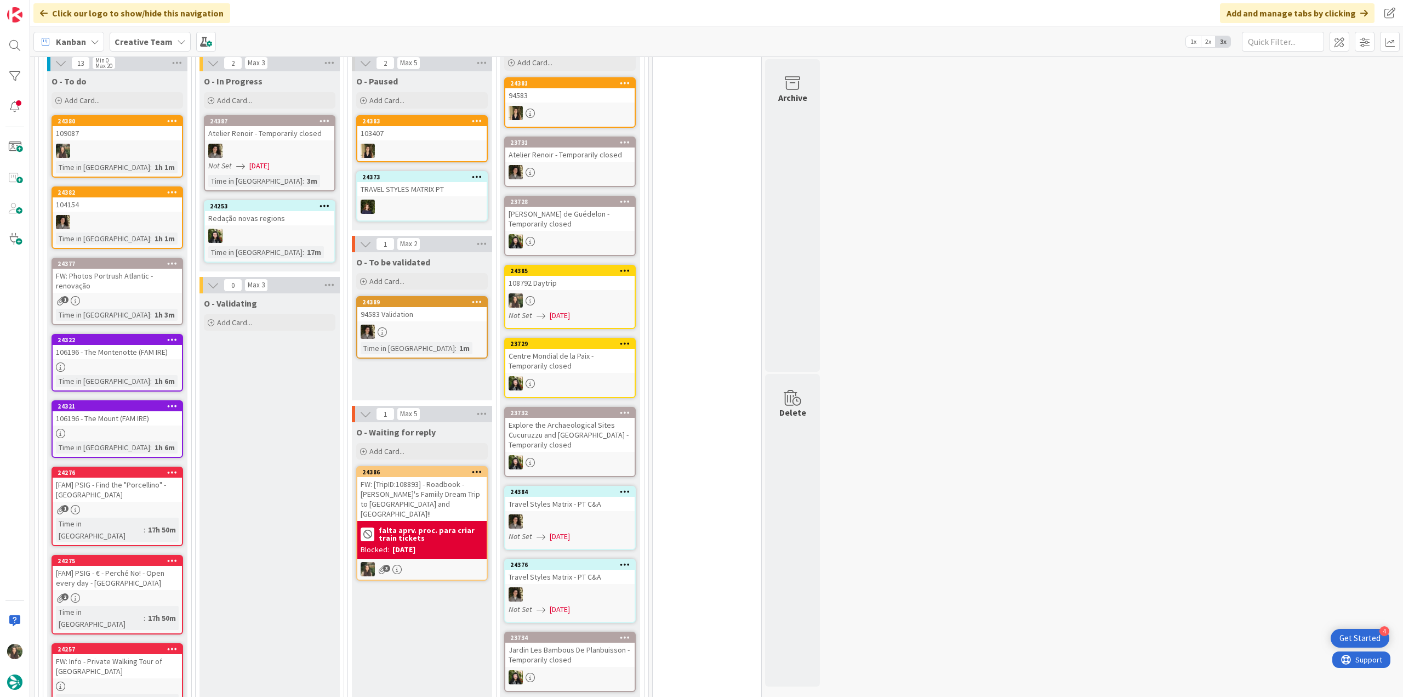
scroll to position [438, 0]
click at [419, 496] on div "FW: [TripID:108893] - Roadbook - [PERSON_NAME]'s Famiily Dream Trip to [GEOGRAP…" at bounding box center [421, 498] width 129 height 44
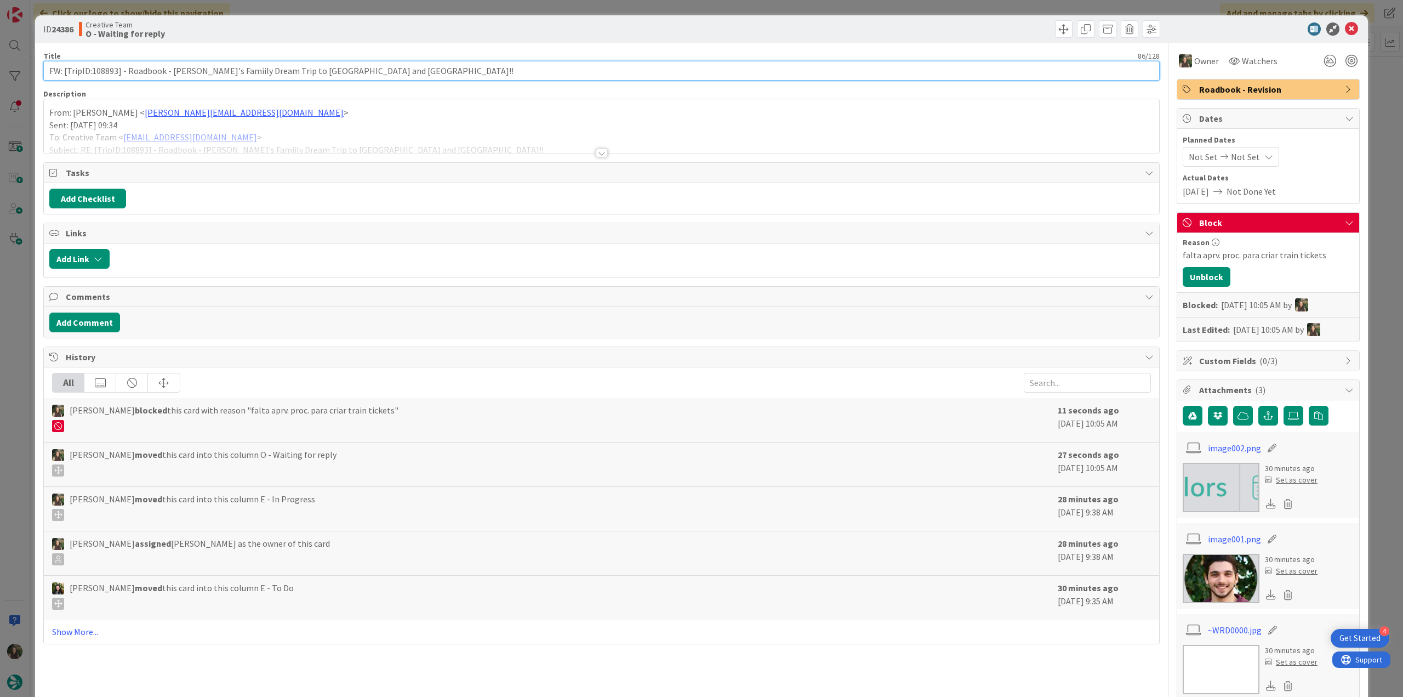
drag, startPoint x: 374, startPoint y: 72, endPoint x: 24, endPoint y: 81, distance: 350.3
click at [24, 81] on div "ID 24386 Creative Team O - Waiting for reply Title 86 / 128 FW: [TripID:108893]…" at bounding box center [701, 348] width 1403 height 697
click at [349, 128] on div at bounding box center [601, 139] width 1115 height 28
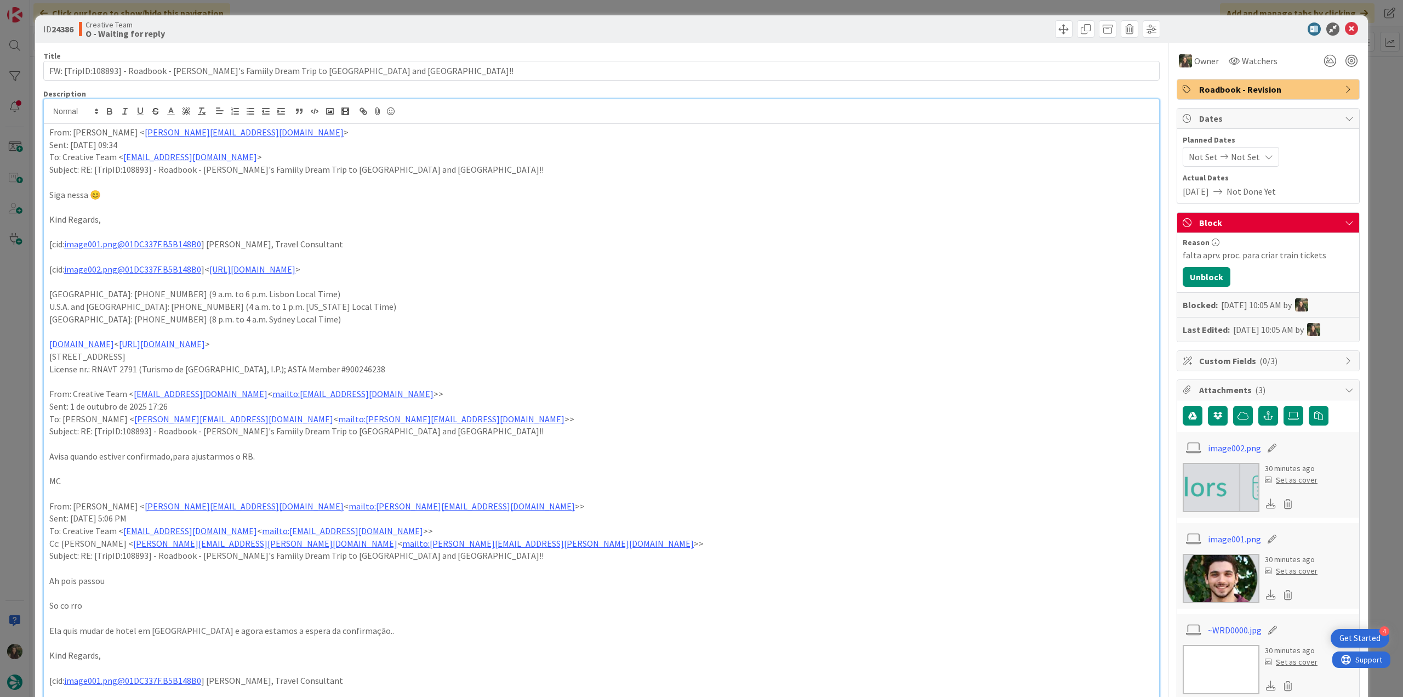
click at [30, 321] on div "ID 24386 Creative Team O - Waiting for reply Title 86 / 128 FW: [TripID:108893]…" at bounding box center [701, 348] width 1403 height 697
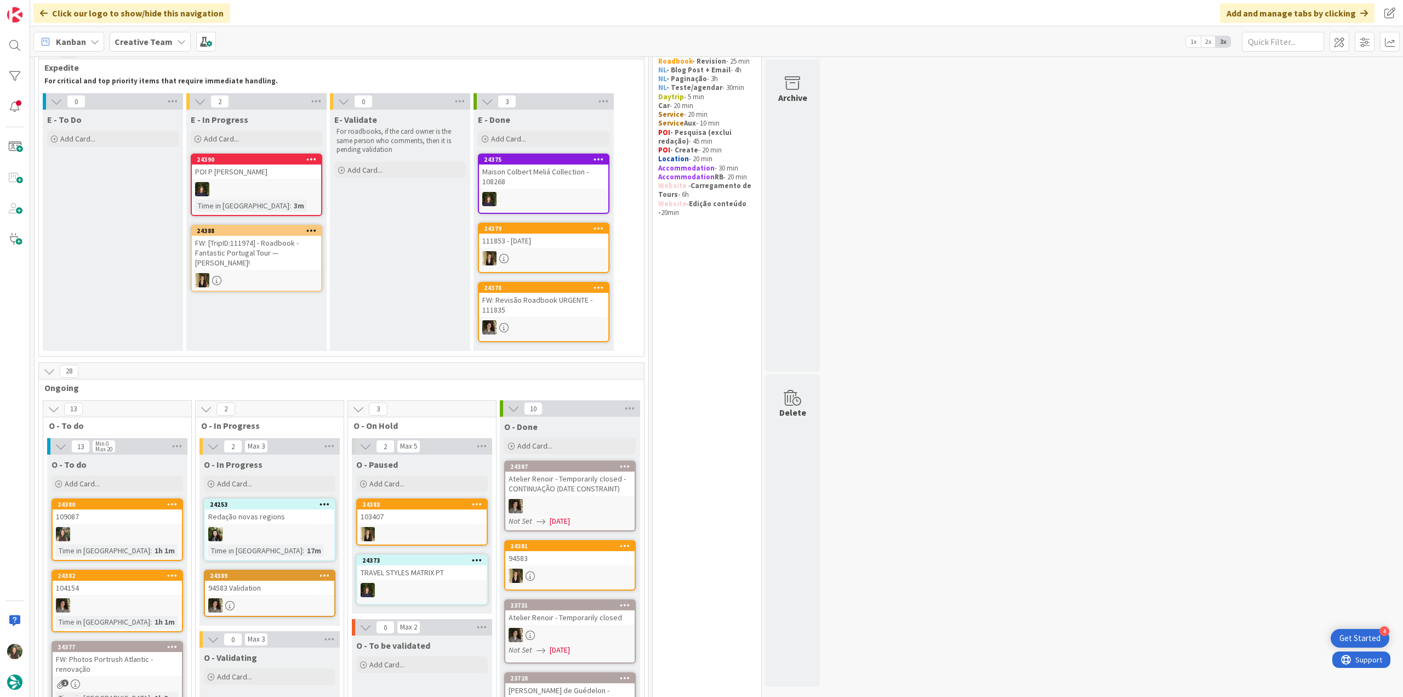
scroll to position [164, 0]
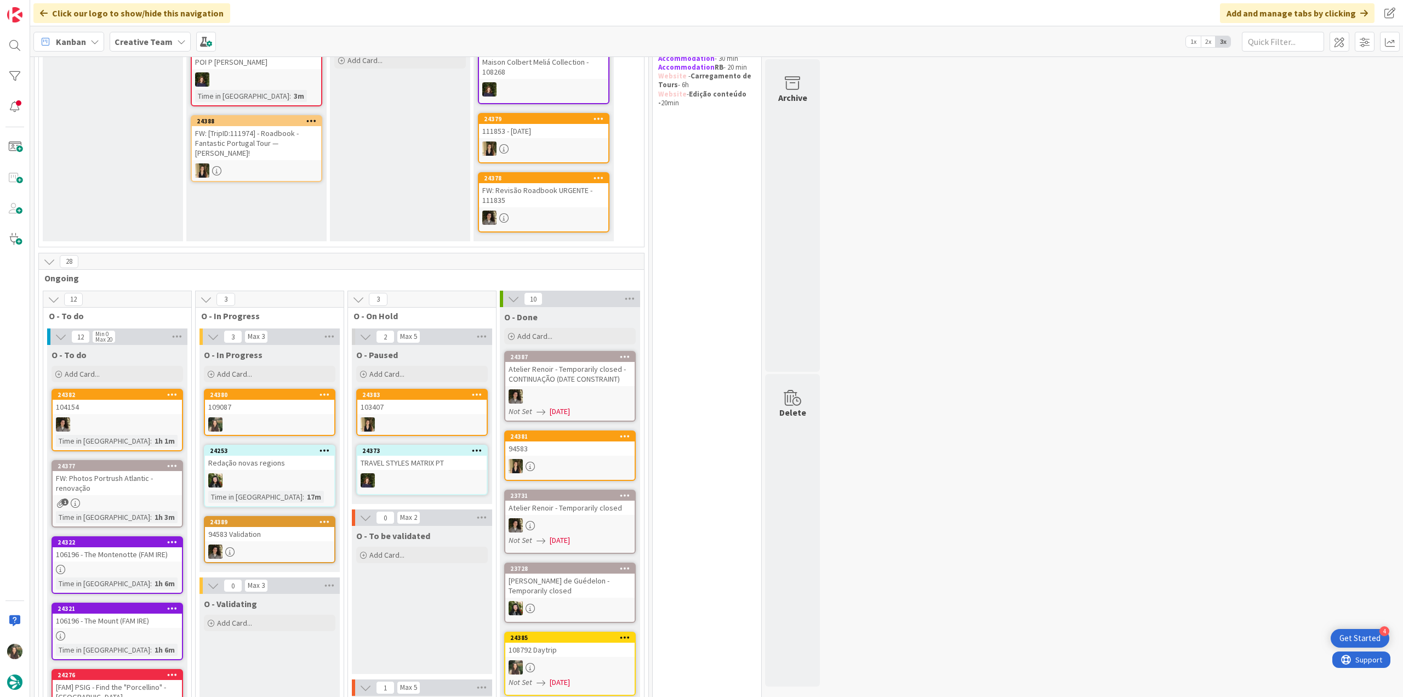
click at [260, 406] on div "109087" at bounding box center [269, 407] width 129 height 14
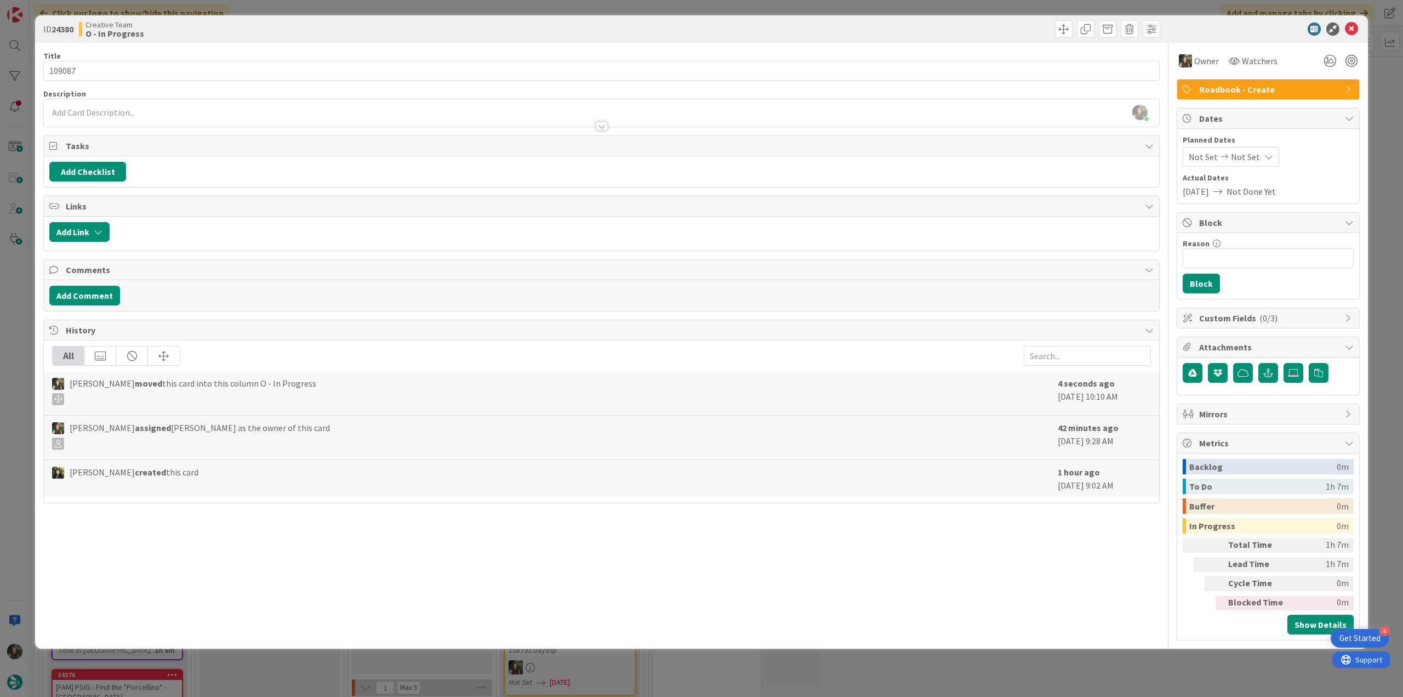
click at [22, 304] on div "ID 24380 Creative Team O - In Progress Title 6 / 128 109087 Description [PERSON…" at bounding box center [701, 348] width 1403 height 697
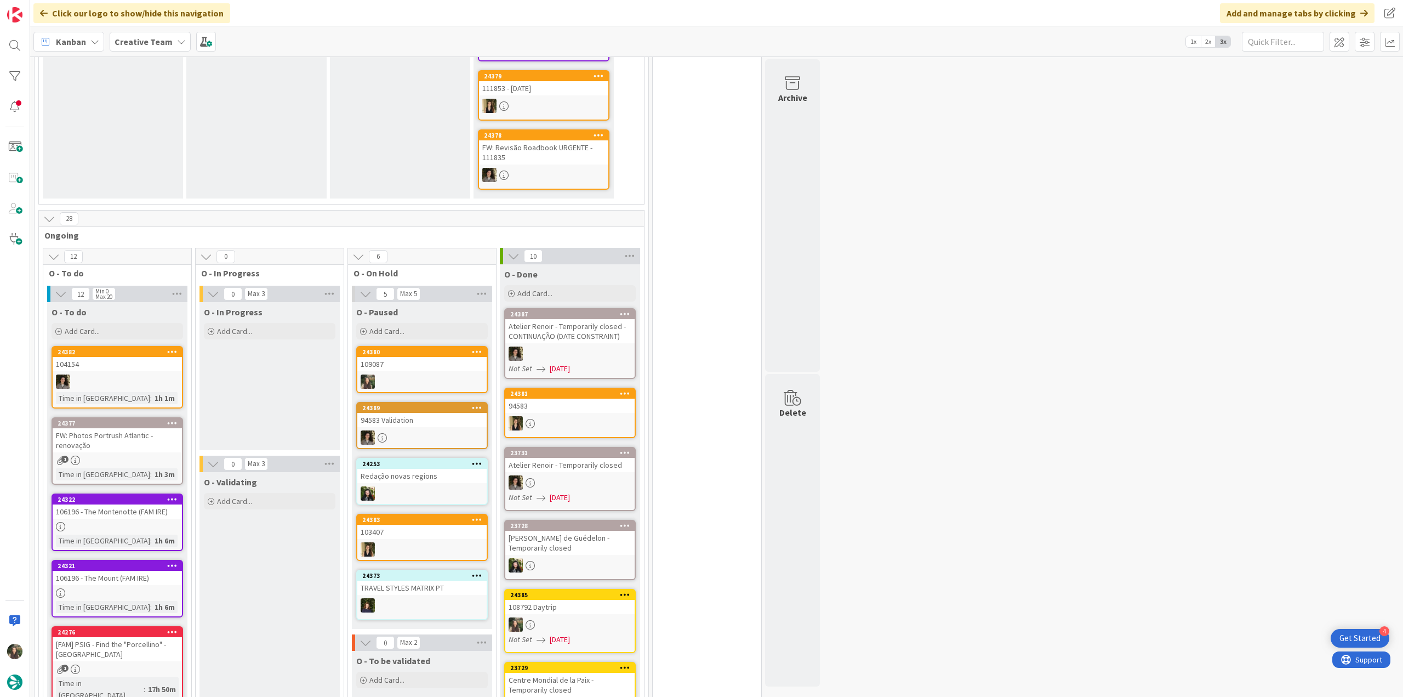
scroll to position [438, 0]
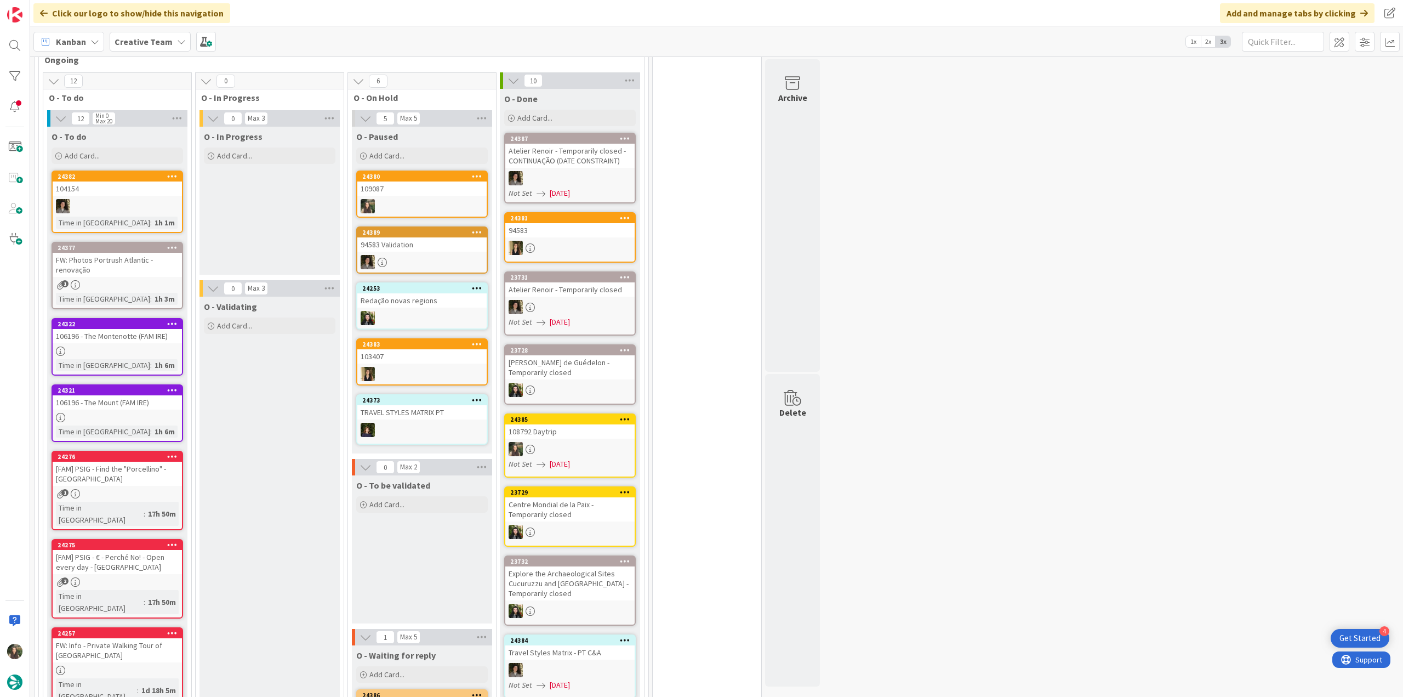
click at [415, 202] on div at bounding box center [421, 206] width 129 height 14
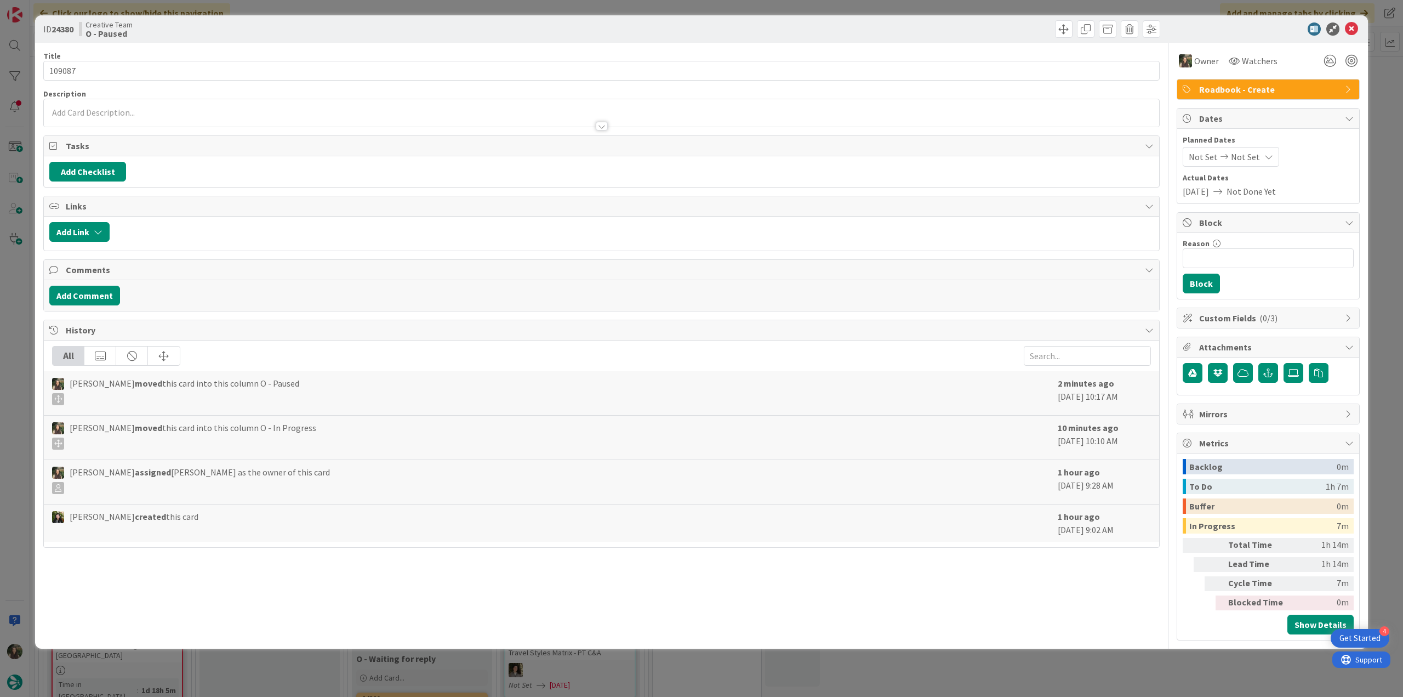
click at [1115, 680] on div "ID 24380 Creative Team O - Paused Title 6 / 128 109087 Description Owner Watche…" at bounding box center [701, 348] width 1403 height 697
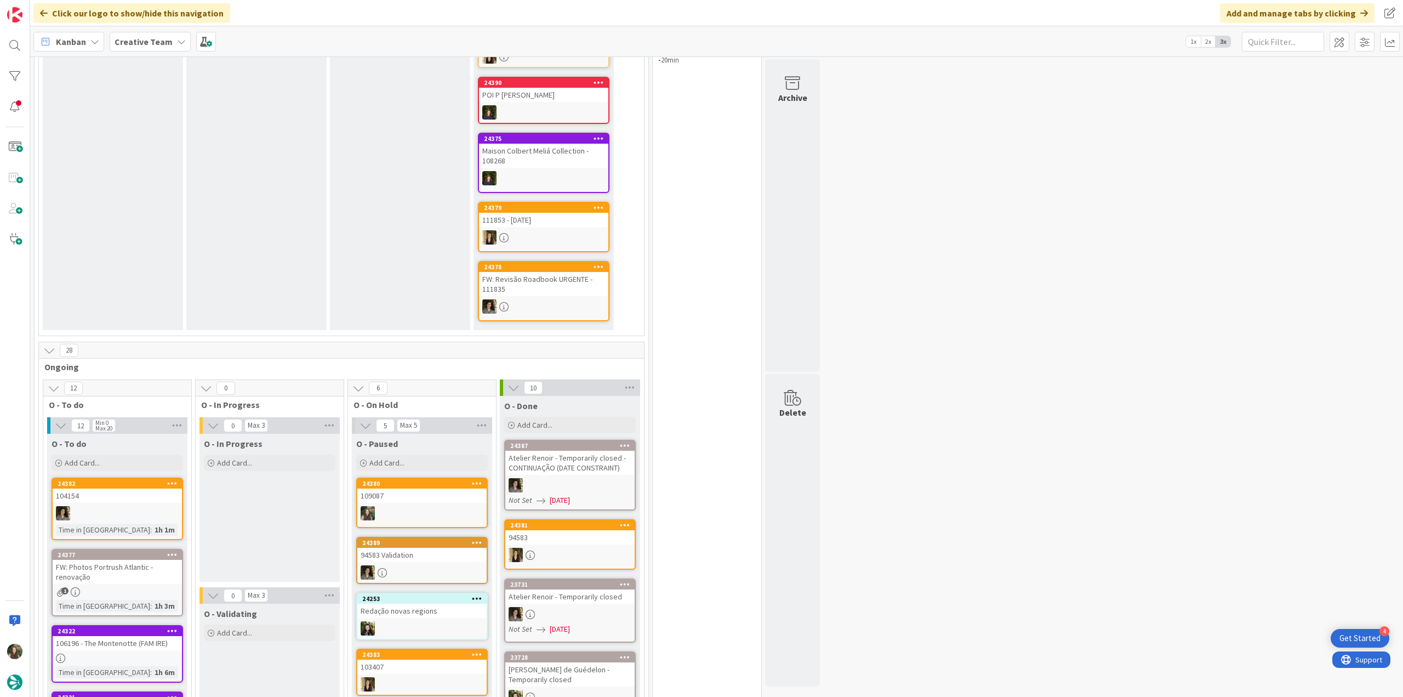
scroll to position [329, 0]
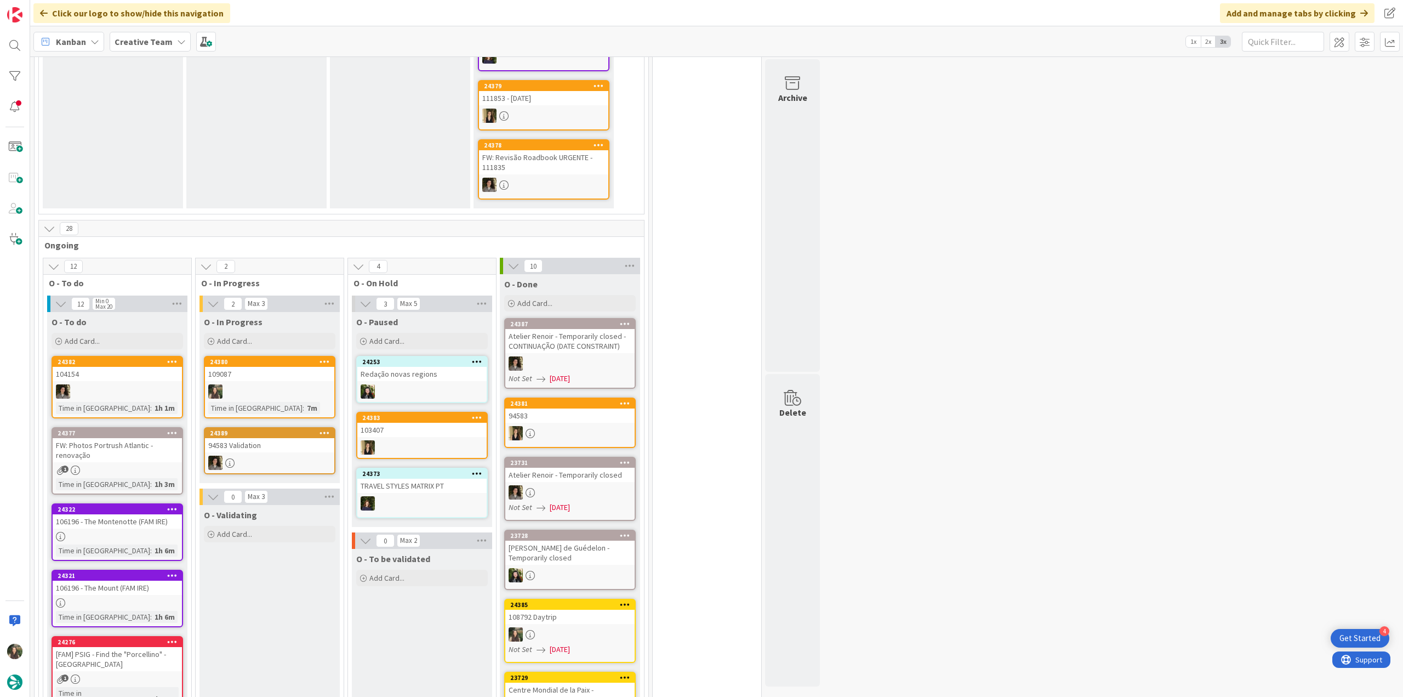
click at [253, 367] on div "109087" at bounding box center [269, 374] width 129 height 14
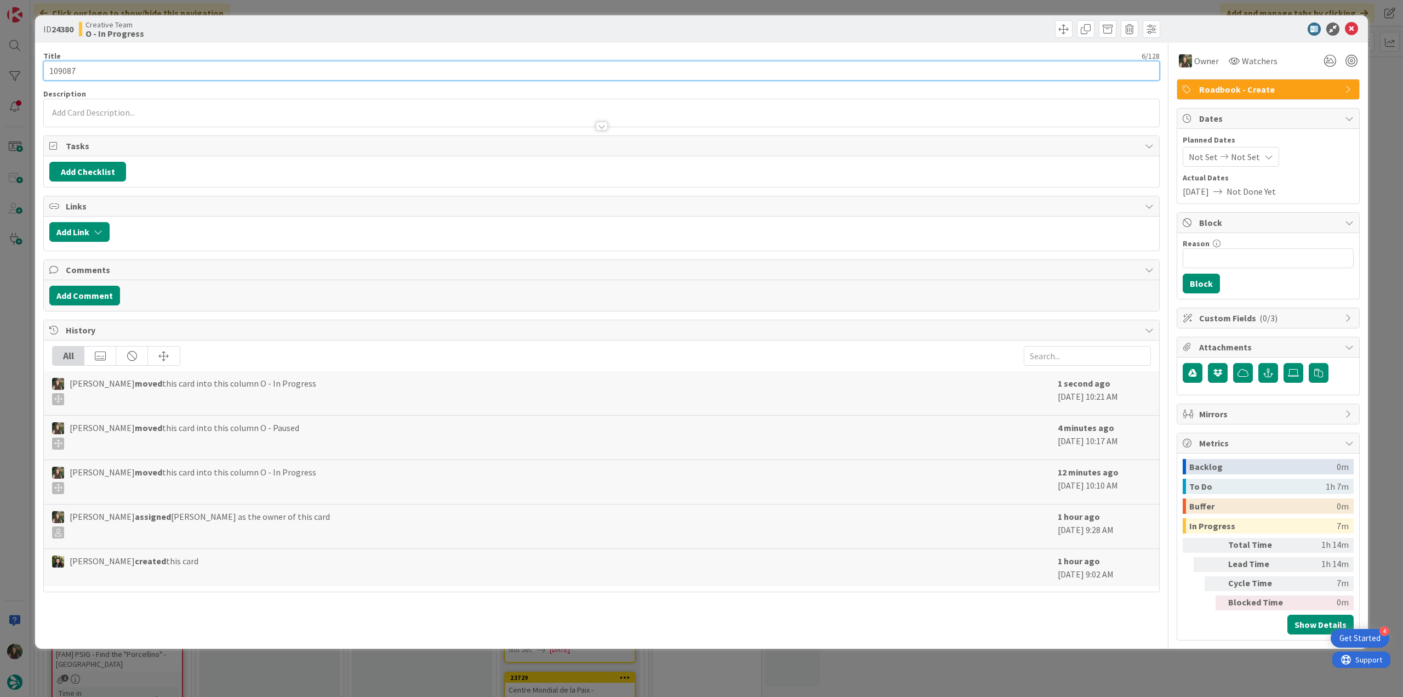
click at [65, 72] on input "109087" at bounding box center [601, 71] width 1116 height 20
click at [62, 71] on input "109087" at bounding box center [601, 71] width 1116 height 20
click at [14, 316] on div "ID 24380 Creative Team O - In Progress Title 6 / 128 109087 Description [PERSON…" at bounding box center [701, 348] width 1403 height 697
